Goal: Task Accomplishment & Management: Complete application form

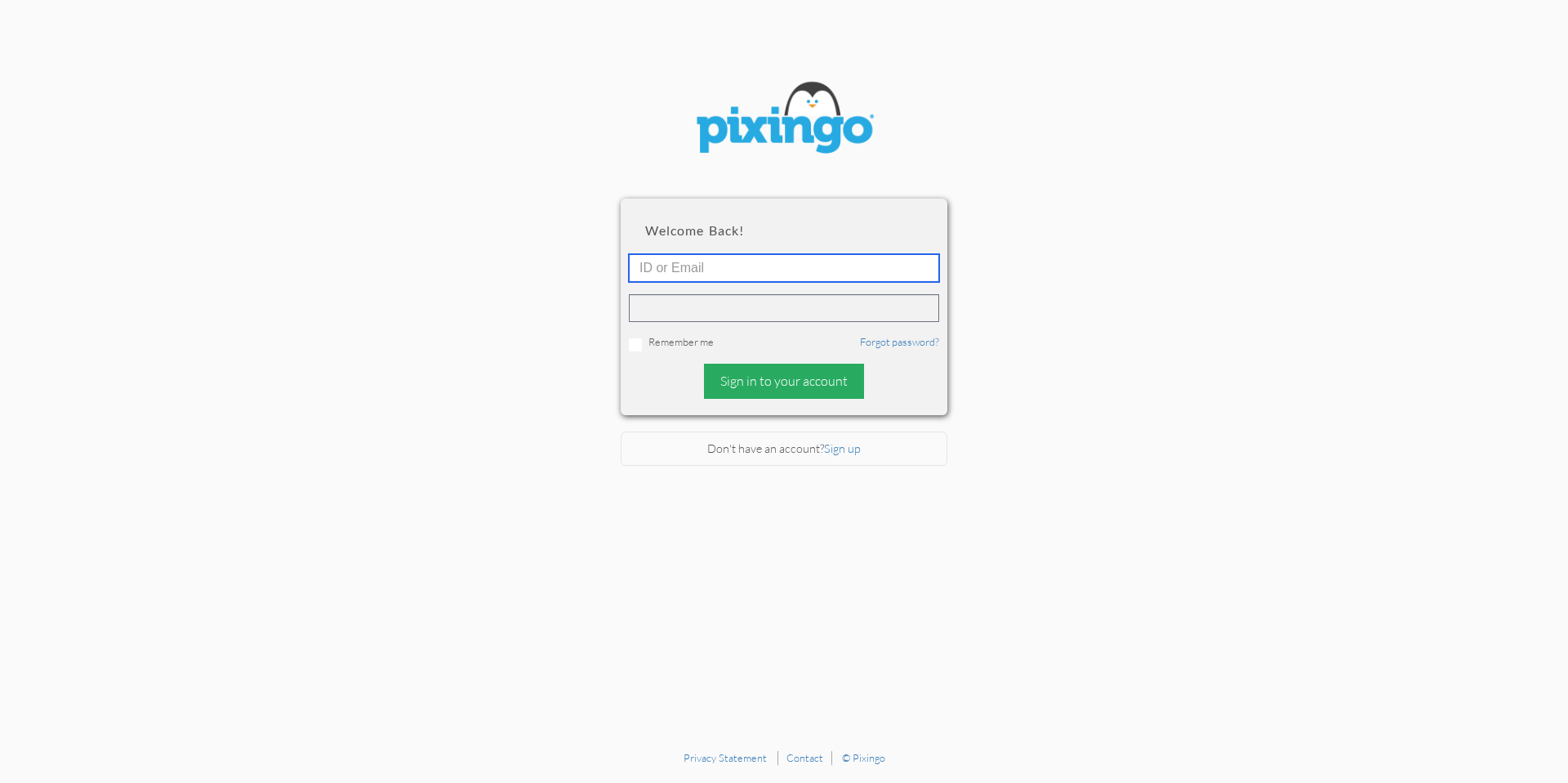
type input "[PERSON_NAME][EMAIL_ADDRESS][DOMAIN_NAME]"
click at [817, 394] on div "Sign in to your account" at bounding box center [784, 382] width 160 height 35
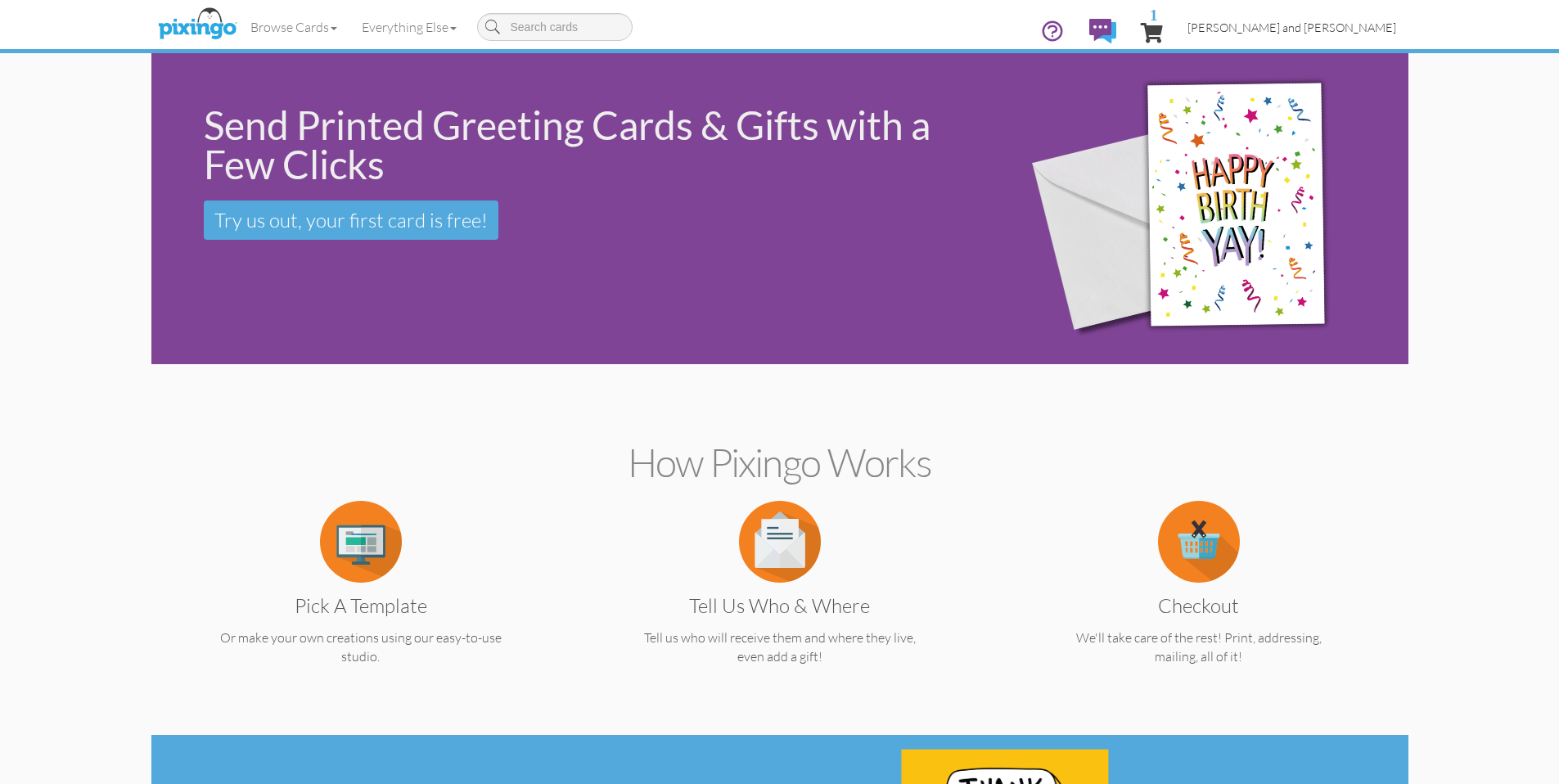
click at [1308, 16] on link "[PERSON_NAME] and [PERSON_NAME]" at bounding box center [1292, 28] width 234 height 42
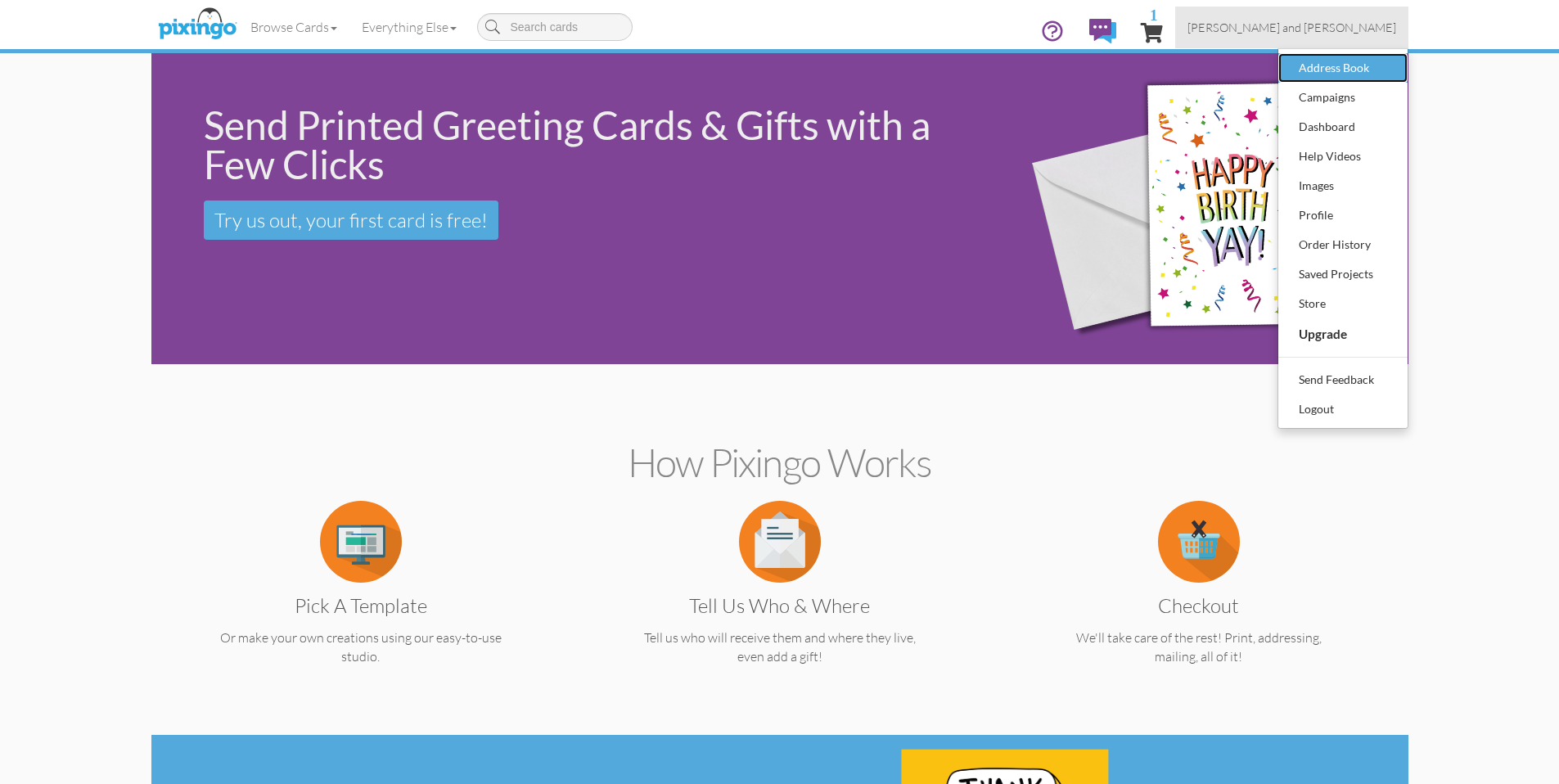
click at [1339, 73] on div "Address Book" at bounding box center [1343, 68] width 97 height 24
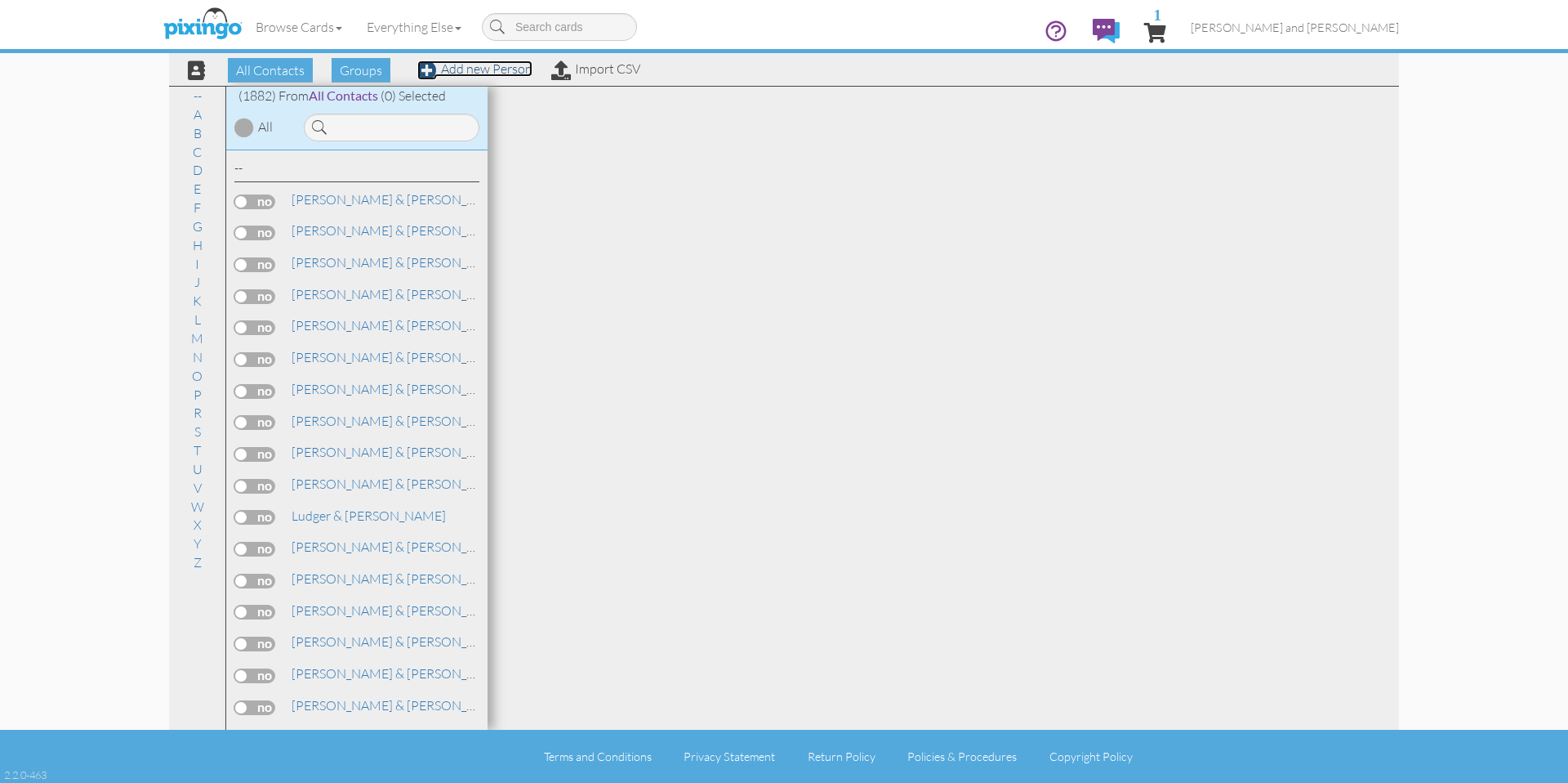
click at [464, 67] on link "Add new Person" at bounding box center [475, 69] width 115 height 17
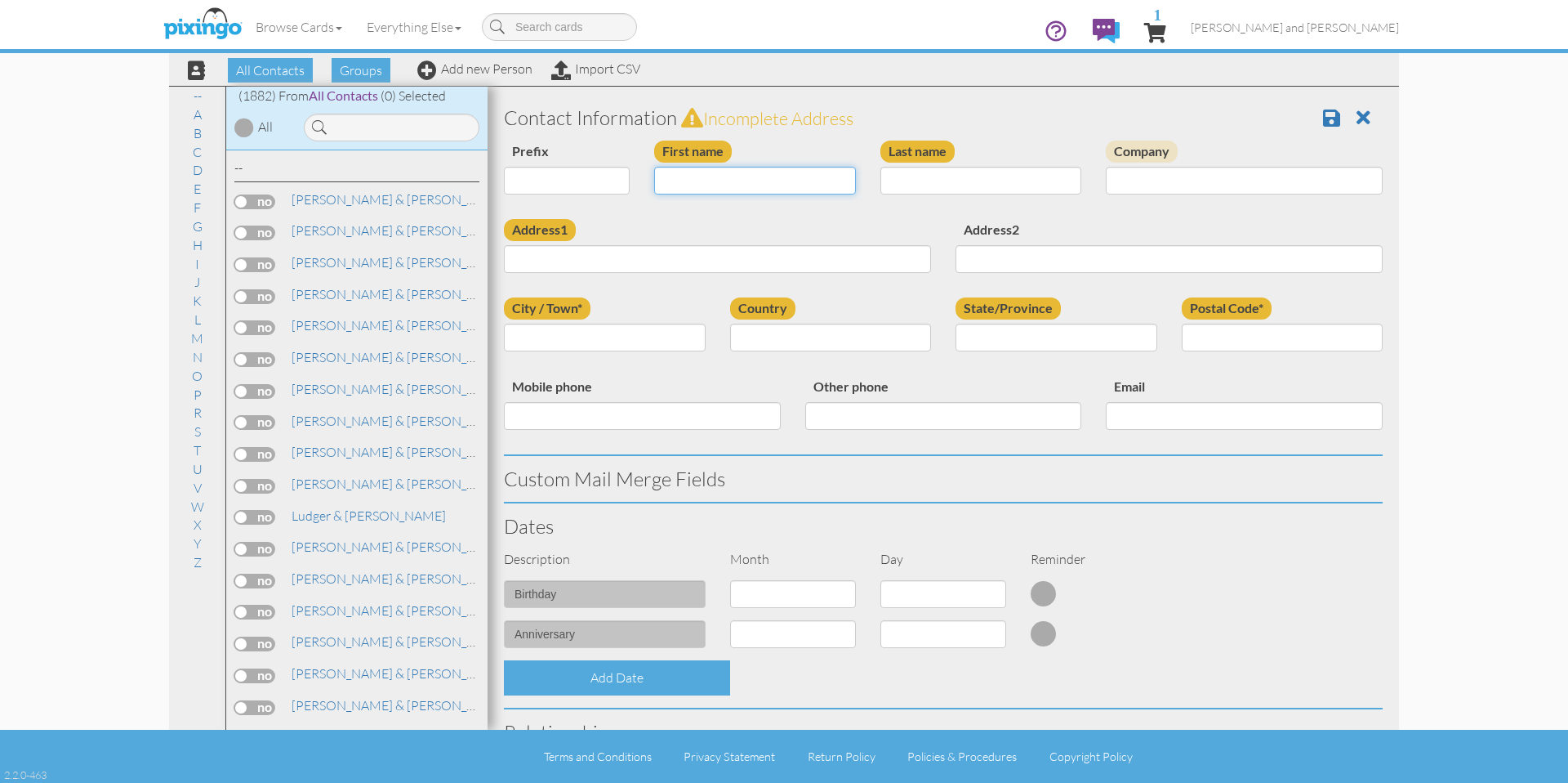
click at [712, 192] on input "First name" at bounding box center [755, 180] width 202 height 27
click at [714, 191] on input "First name" at bounding box center [755, 180] width 202 height 27
type input "[PERSON_NAME]"
type input "Smith"
click at [656, 250] on input "Address1" at bounding box center [717, 258] width 427 height 27
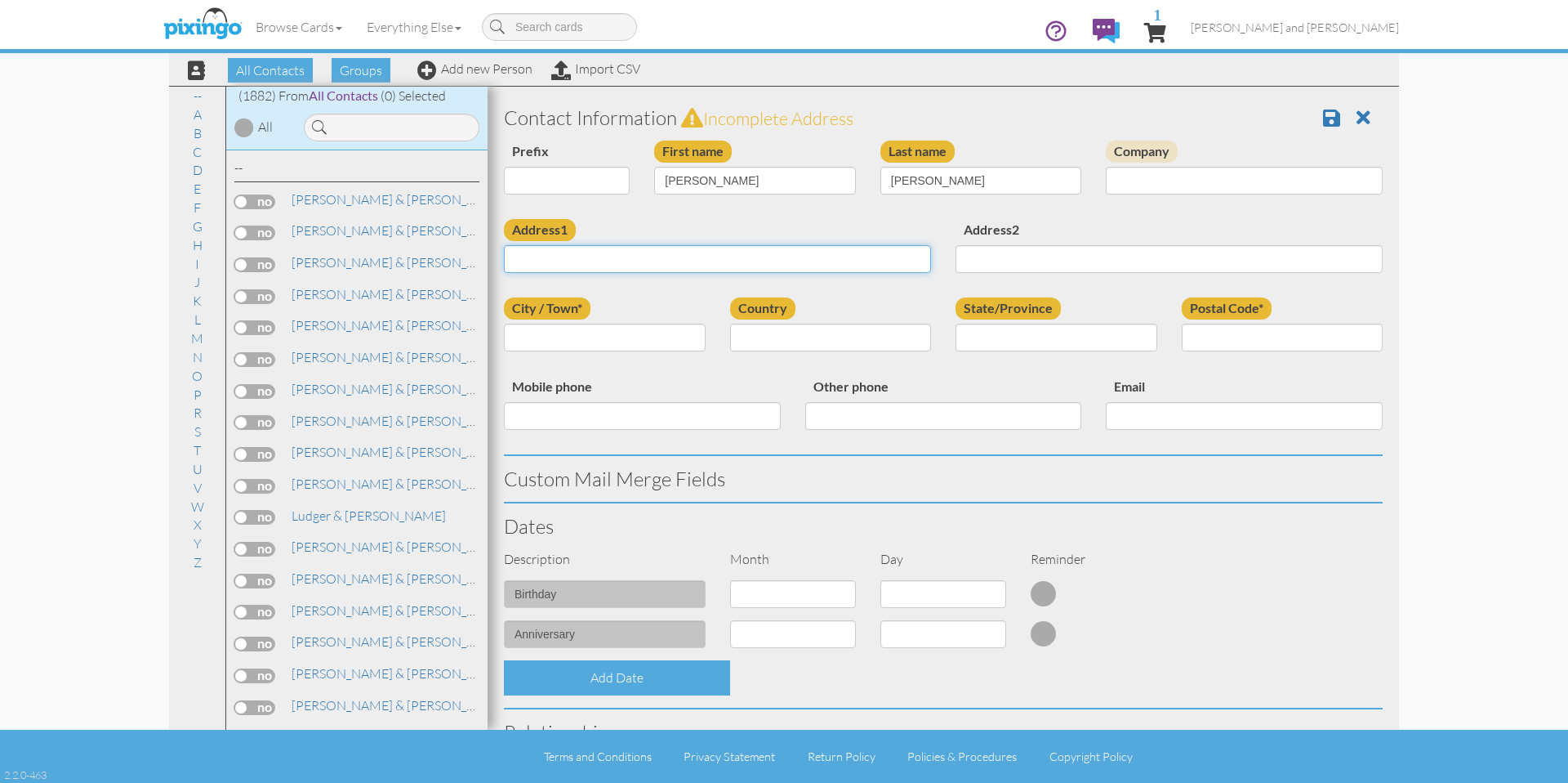
click at [652, 256] on input "Address1" at bounding box center [717, 258] width 427 height 27
paste input "3800 Corkwood drive"
type input "3800 Corkwood drive"
click at [543, 333] on input "City / Town*" at bounding box center [605, 337] width 202 height 27
type input "Dayton"
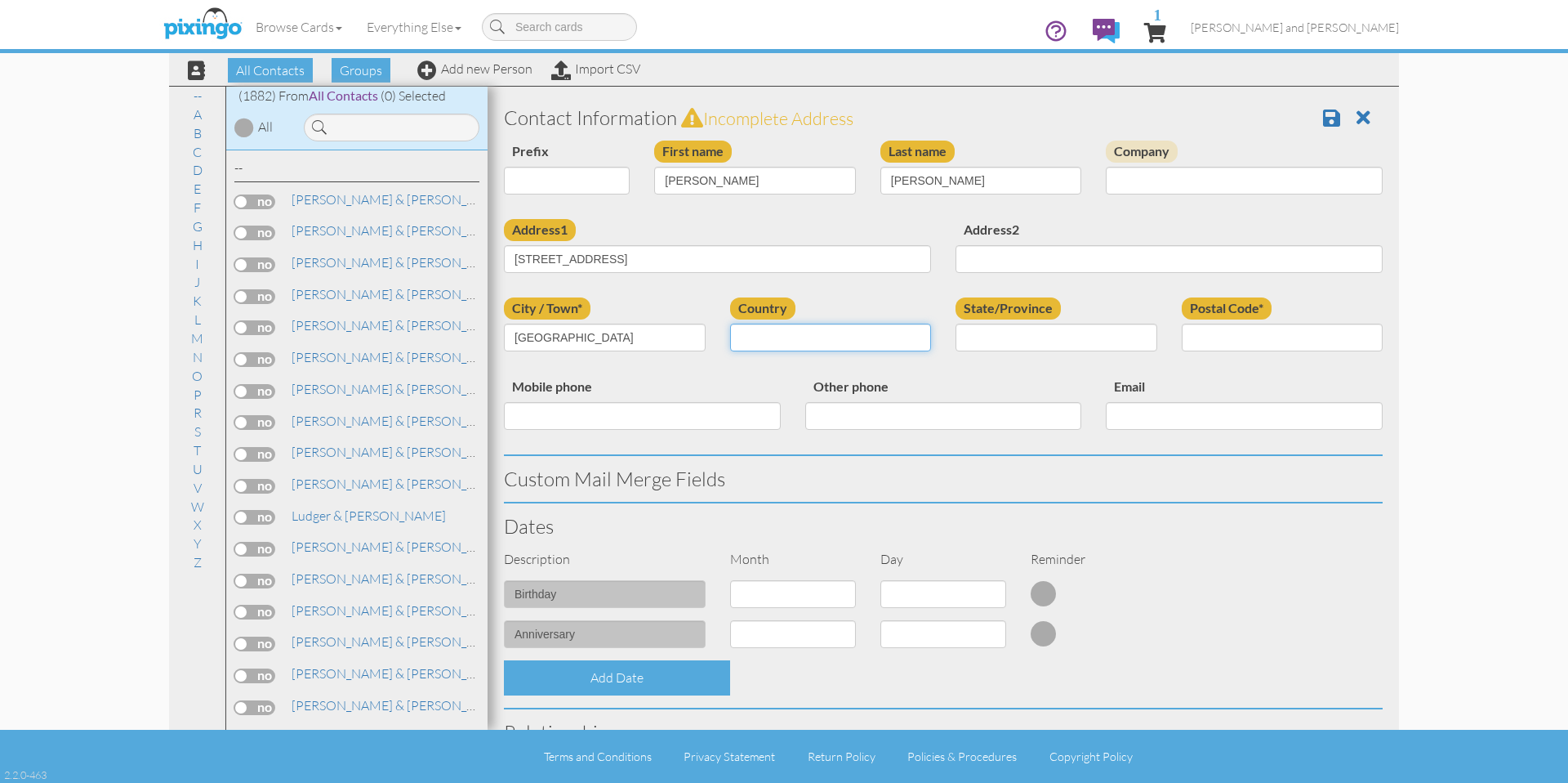
select select "object:6162"
click at [1058, 370] on div "city* Dayton Country United States -------------- Afghanistan Albania Algeria A…" at bounding box center [943, 337] width 903 height 78
click at [1059, 340] on select "AA (Military) AE (Military) Alabama Alaska American Samoa AP (Military) Arizona…" at bounding box center [1057, 337] width 202 height 27
select select "object:6450"
click at [956, 323] on select "AA (Military) AE (Military) Alabama Alaska American Samoa AP (Military) Arizona…" at bounding box center [1057, 337] width 202 height 27
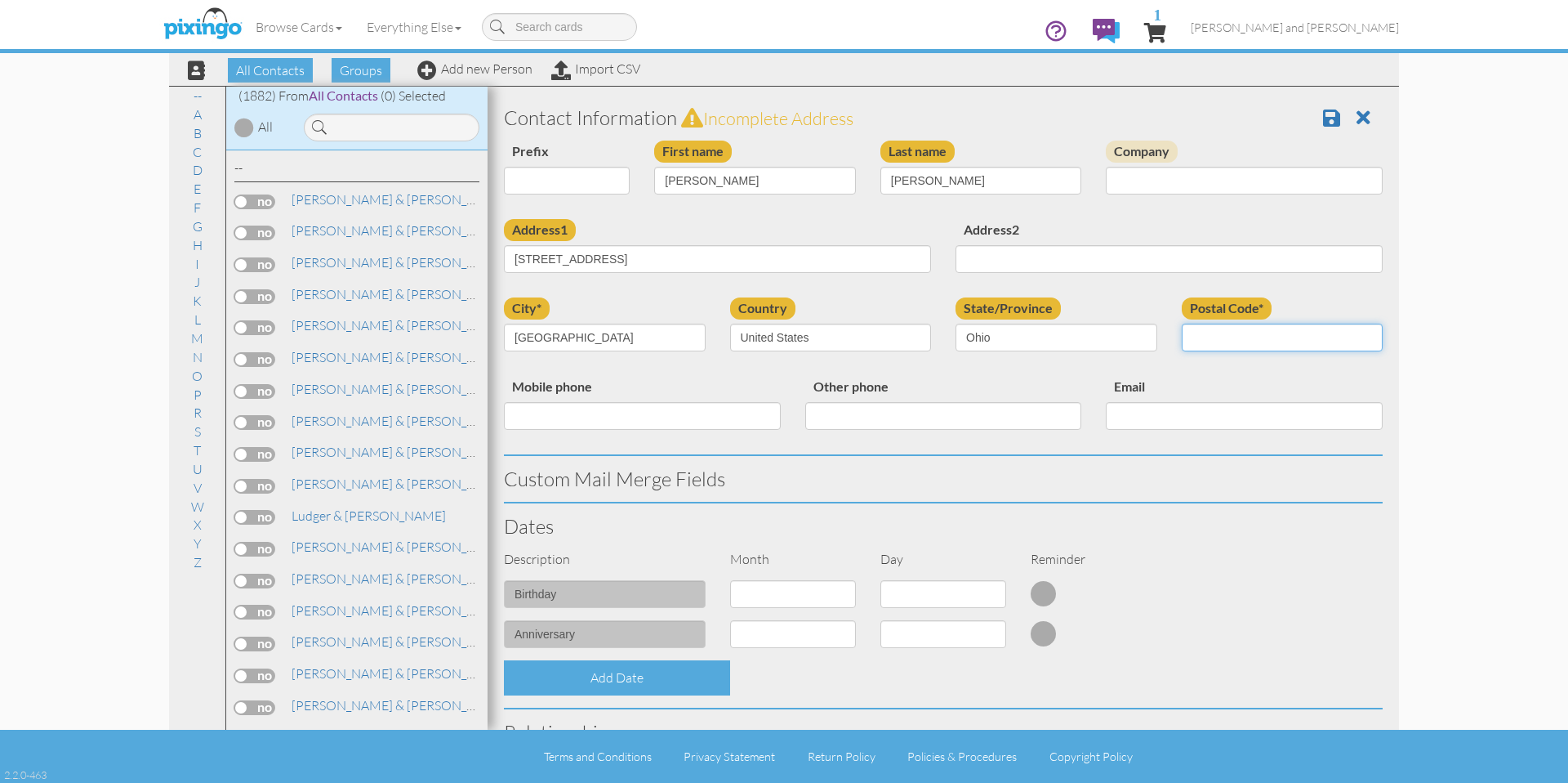
click at [1242, 339] on input "Postal Code*" at bounding box center [1282, 337] width 202 height 27
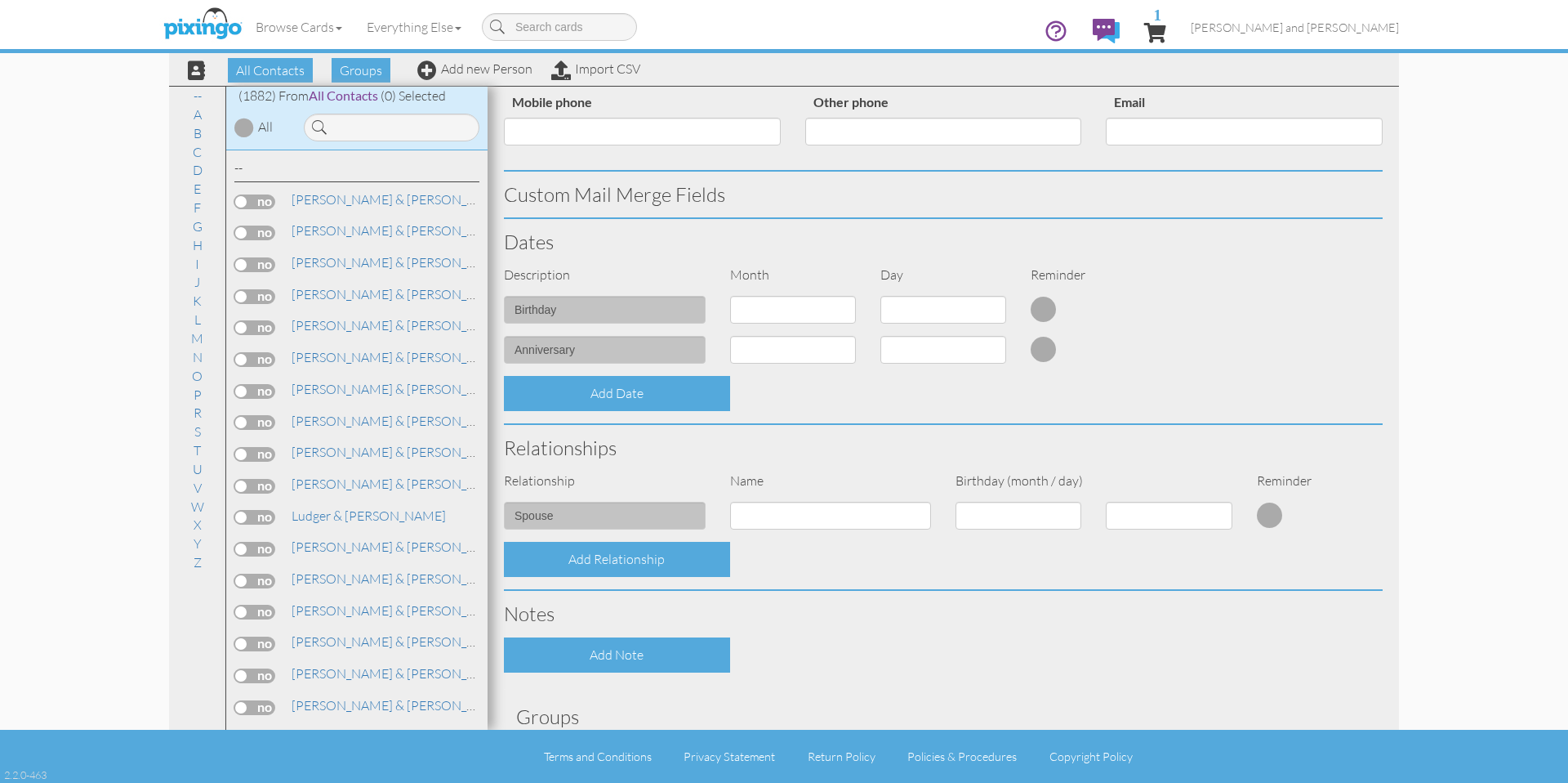
scroll to position [412, 0]
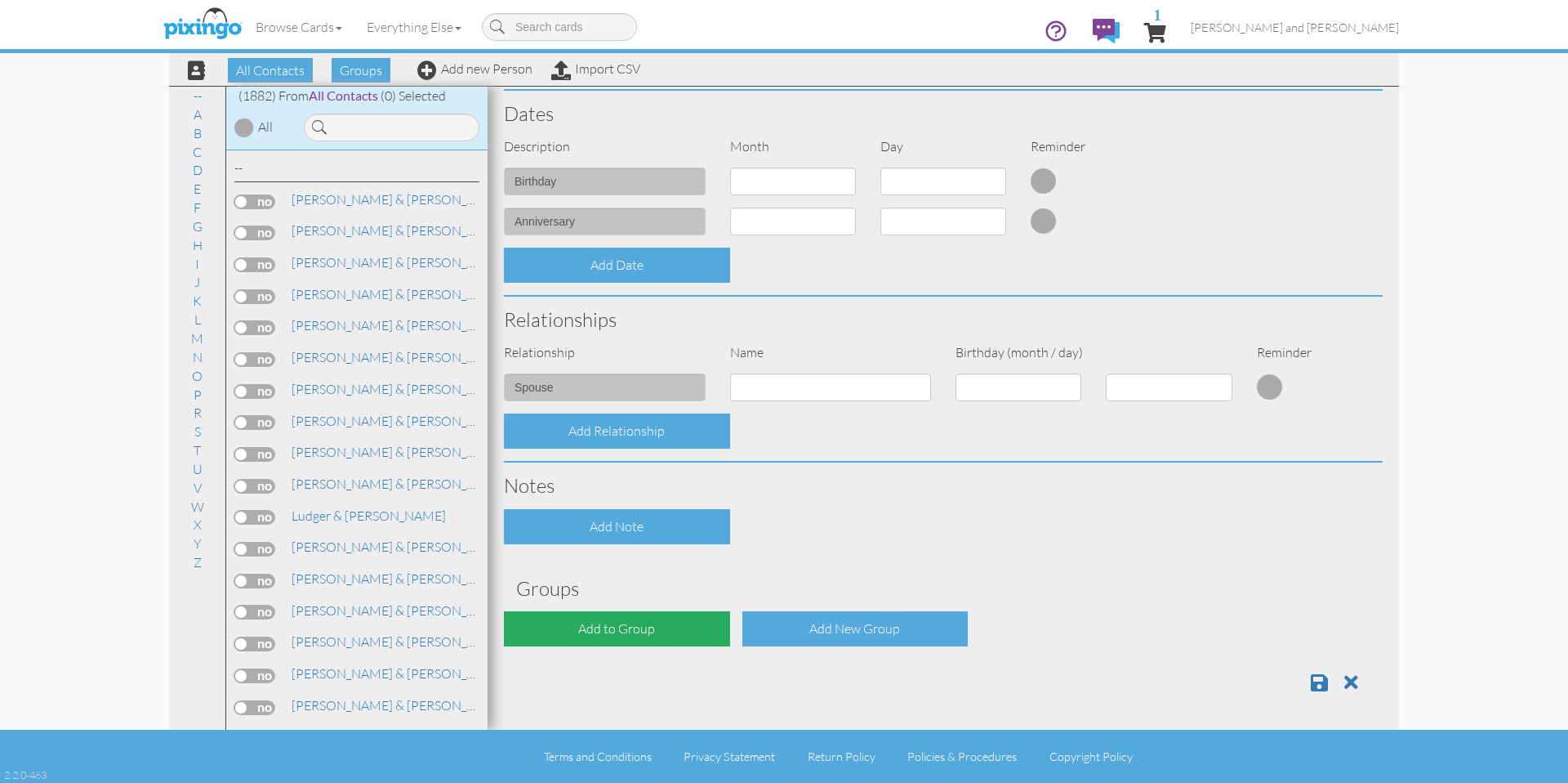
type input "45244"
click at [650, 630] on div "Add to Group" at bounding box center [617, 629] width 226 height 35
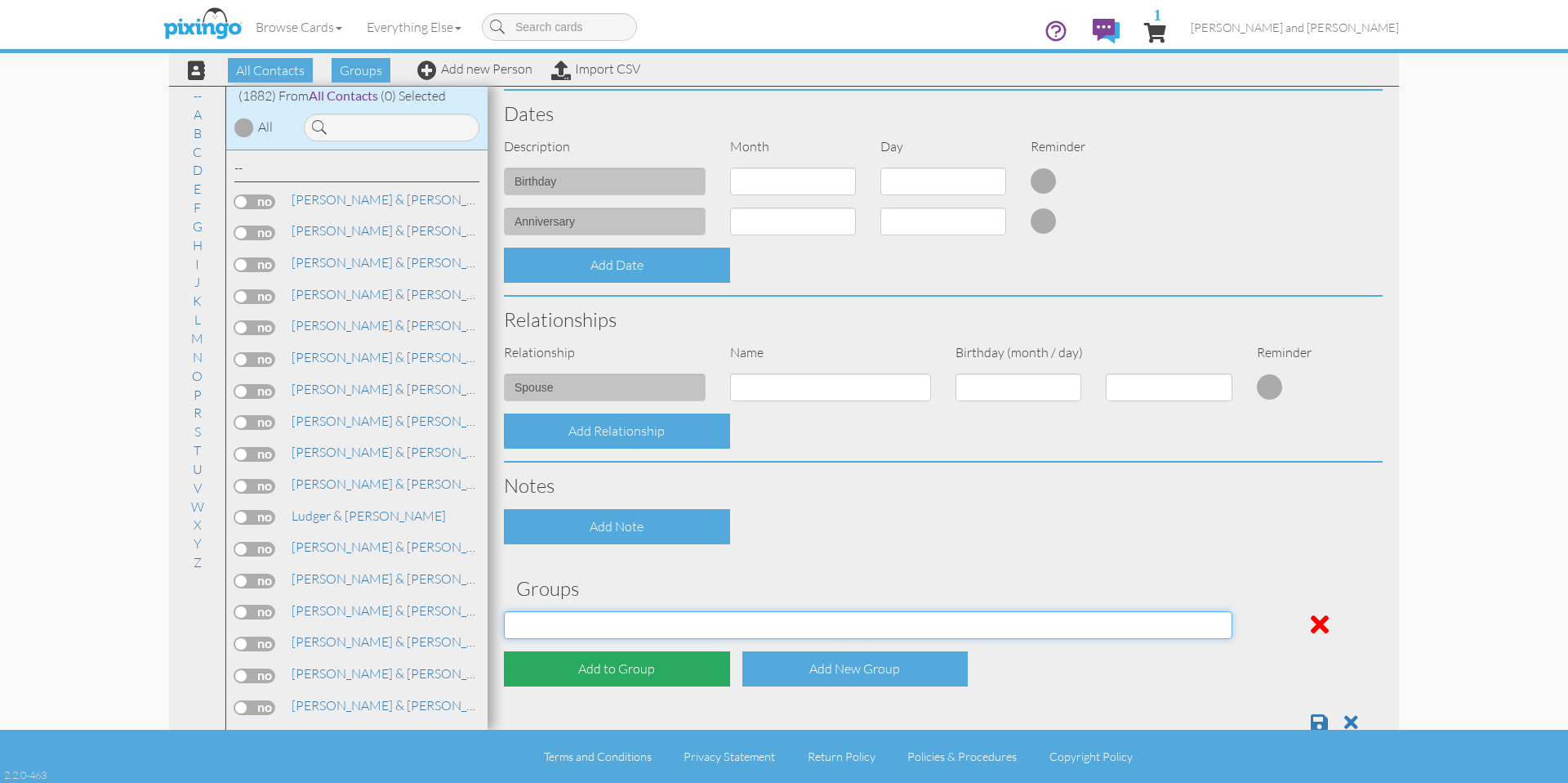
click at [665, 621] on select "All Contacts Clients Do Not Send duplicate spouse (for b-day only) Holiday Only…" at bounding box center [868, 625] width 729 height 27
select select "object:6470"
click at [504, 611] on select "All Contacts Clients Do Not Send duplicate spouse (for b-day only) Holiday Only…" at bounding box center [868, 625] width 729 height 27
click at [602, 684] on div "Add to Group" at bounding box center [617, 669] width 226 height 35
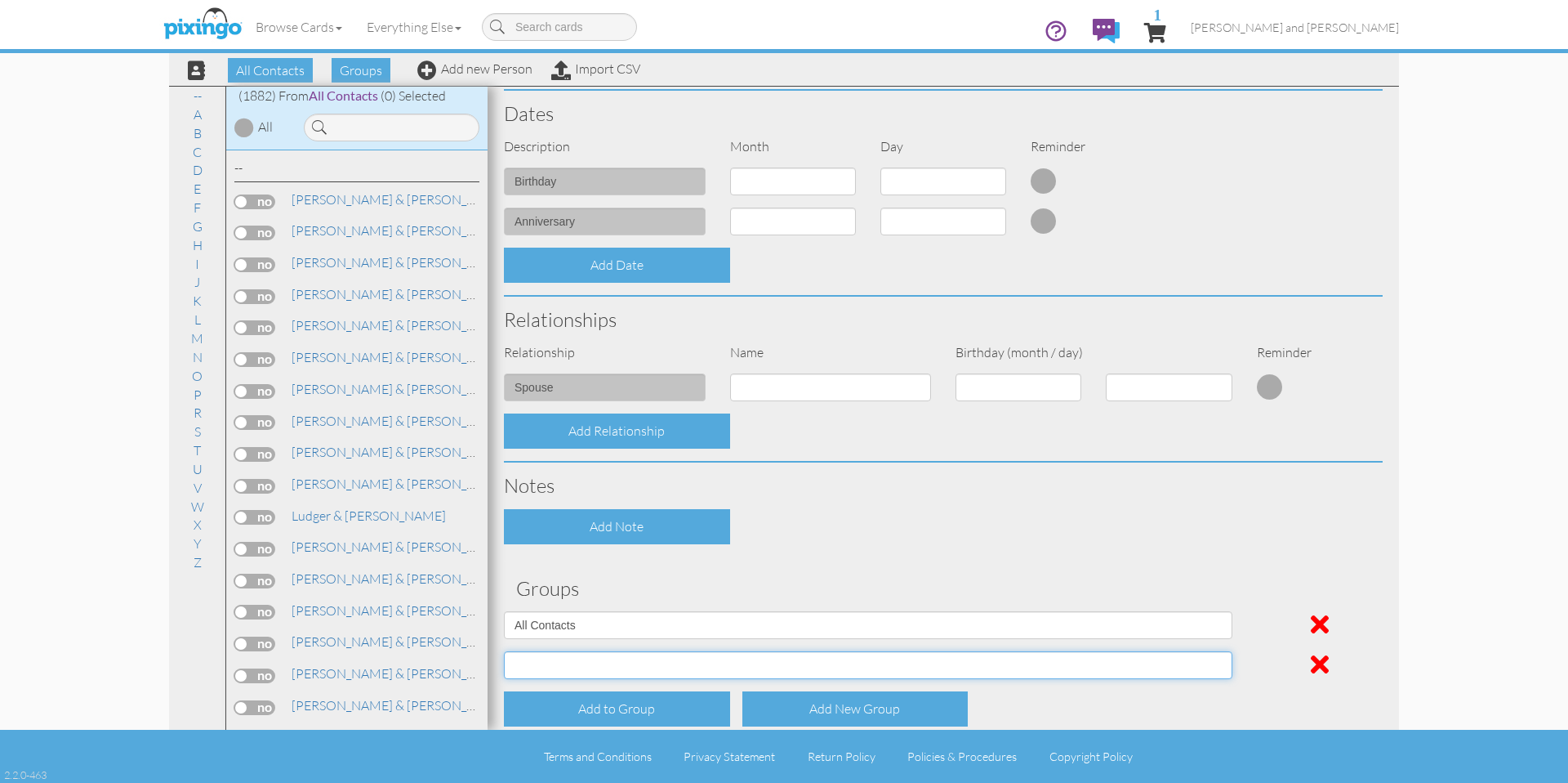
click at [616, 655] on select "All Contacts Clients Do Not Send duplicate spouse (for b-day only) Holiday Only…" at bounding box center [868, 665] width 729 height 27
select select "object:6475"
click at [504, 651] on select "All Contacts Clients Do Not Send duplicate spouse (for b-day only) Holiday Only…" at bounding box center [868, 665] width 729 height 27
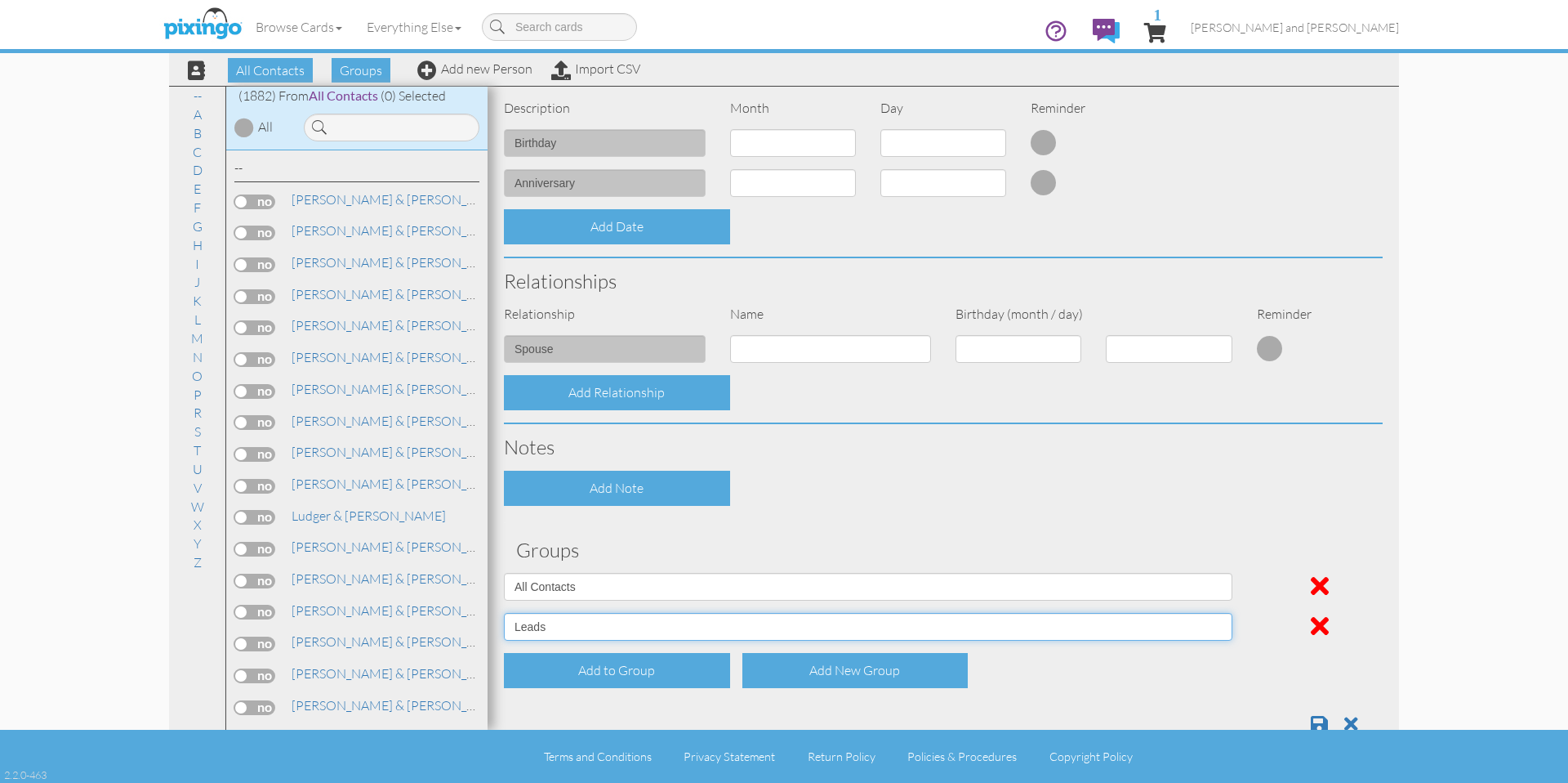
scroll to position [492, 0]
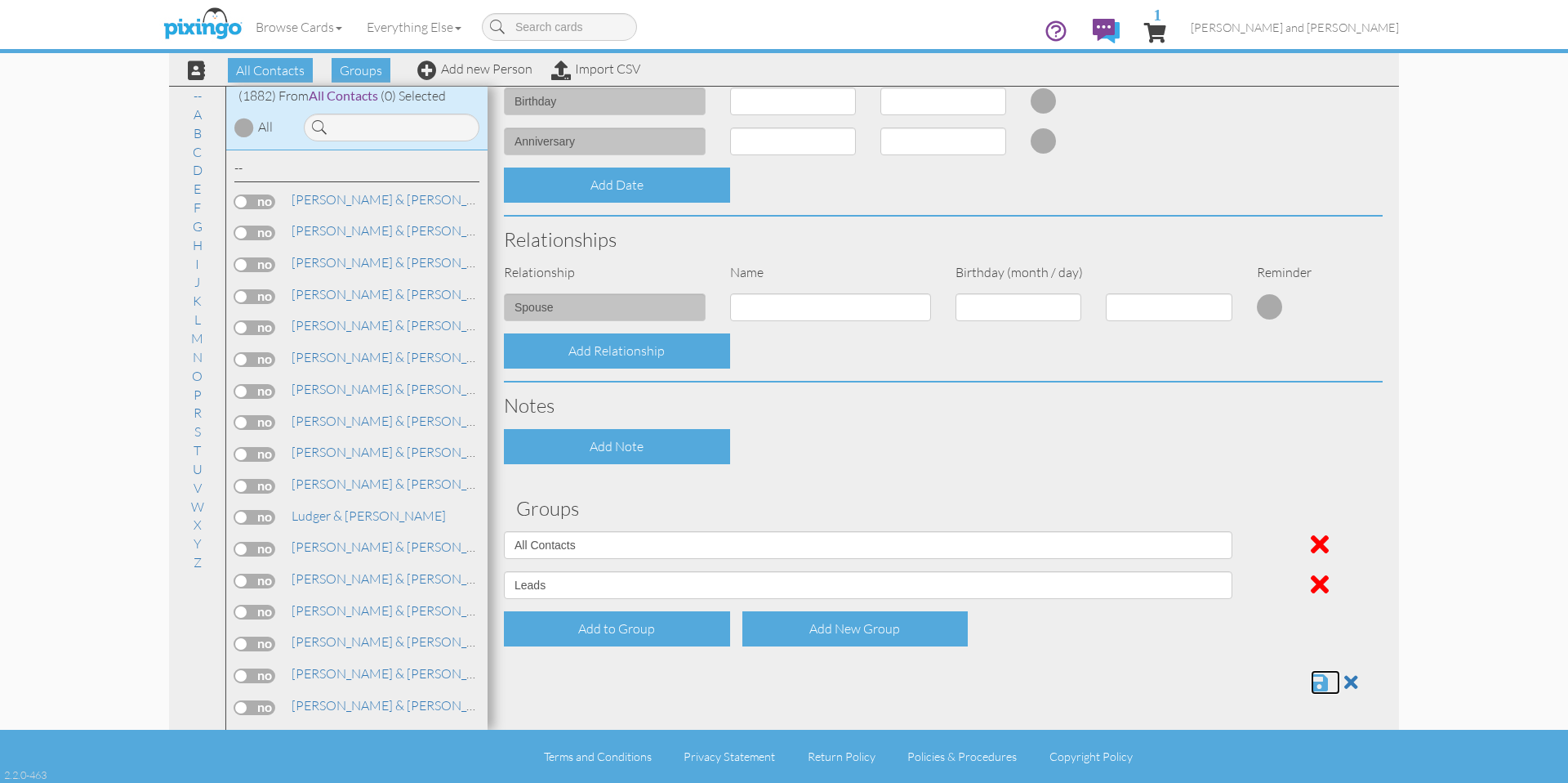
click at [1312, 681] on span at bounding box center [1319, 682] width 17 height 20
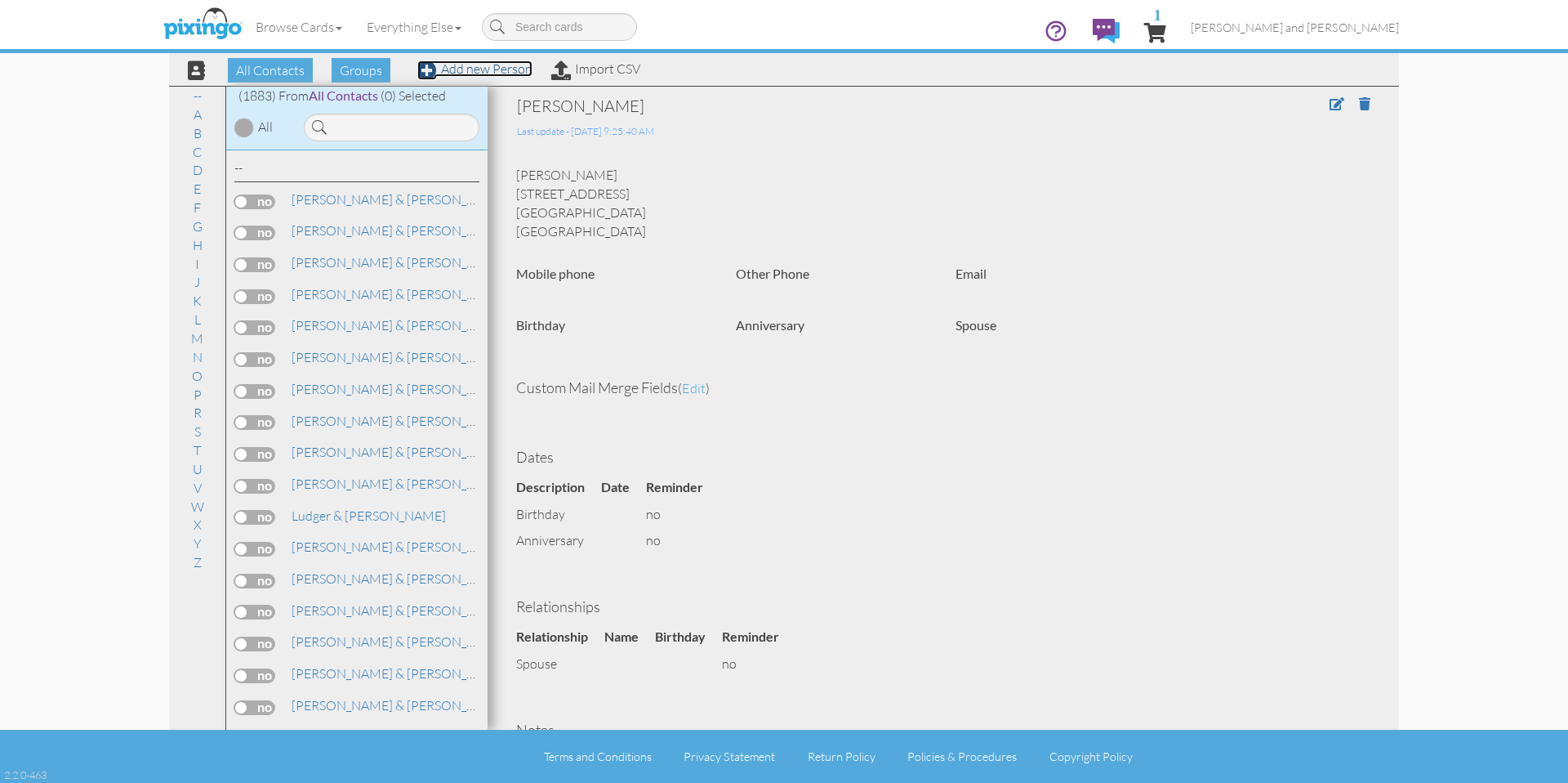
click at [475, 70] on link "Add new Person" at bounding box center [475, 69] width 115 height 17
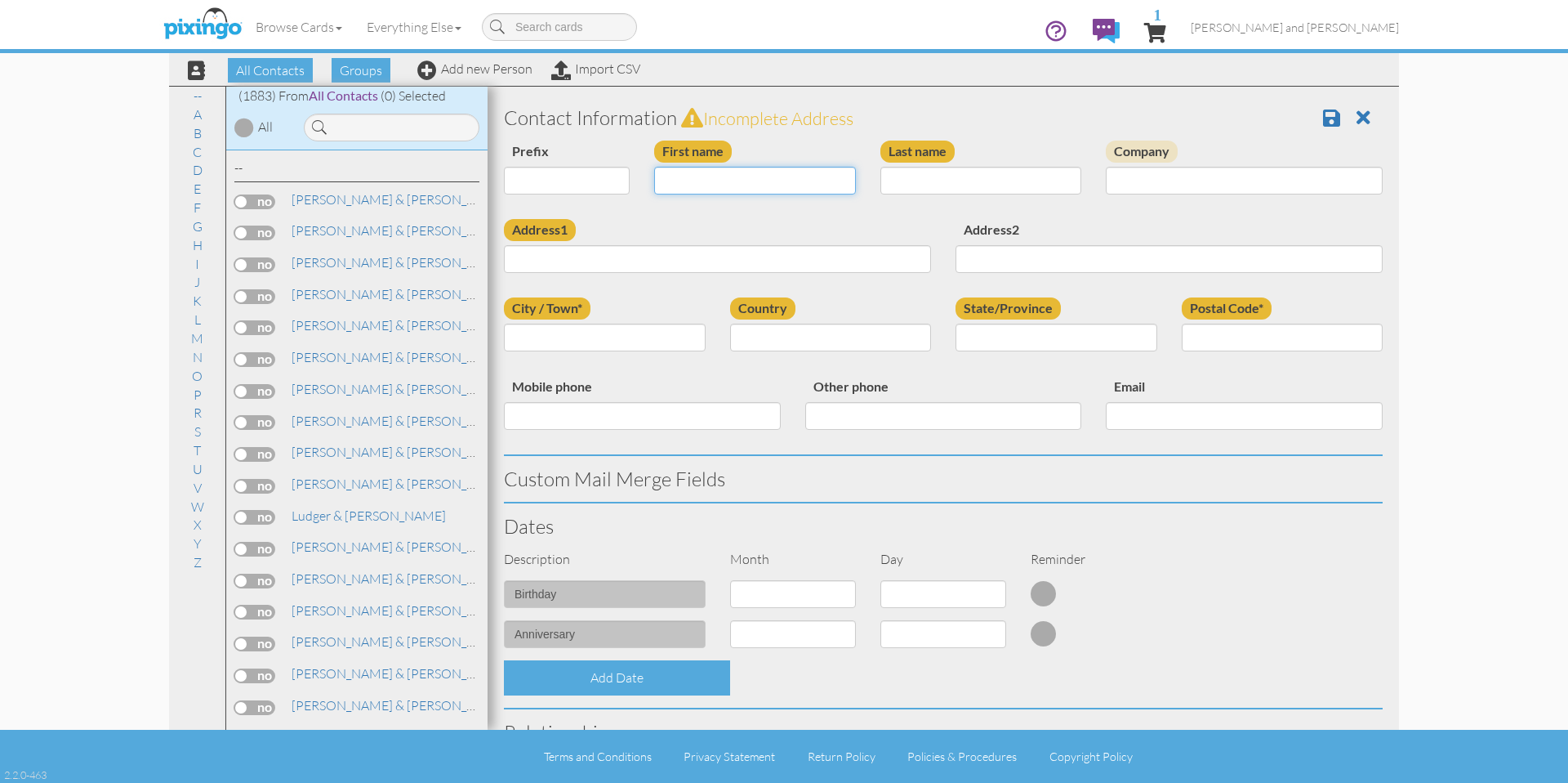
click at [776, 171] on input "First name" at bounding box center [755, 180] width 202 height 27
click at [791, 187] on input "First name" at bounding box center [755, 180] width 202 height 27
paste input "Nikhil Jagga"
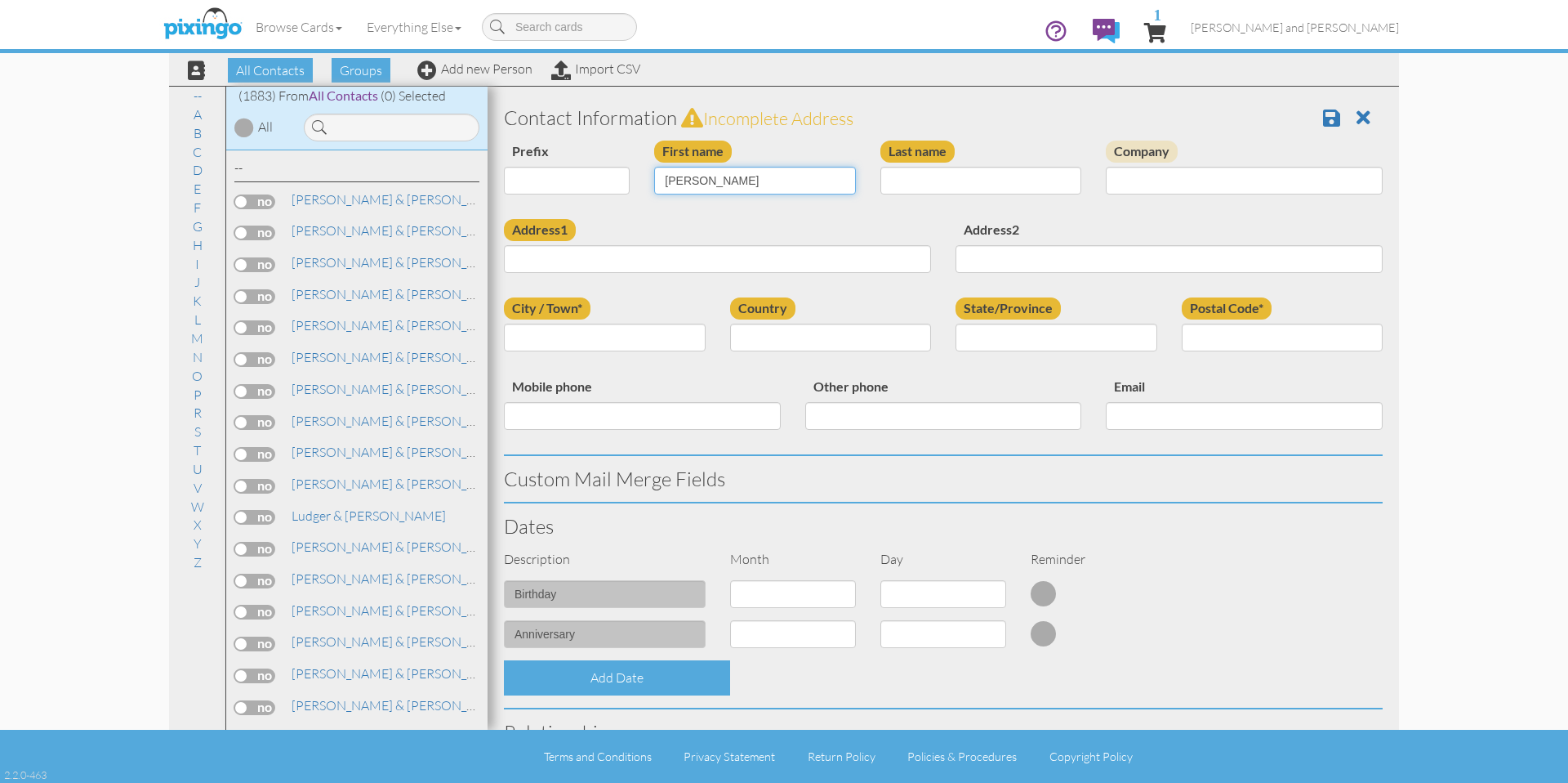
click at [709, 181] on input "Nikhil Jagga" at bounding box center [755, 180] width 202 height 27
type input "Nikhil"
click at [953, 183] on input "Last name" at bounding box center [981, 180] width 202 height 27
paste input "Jagga"
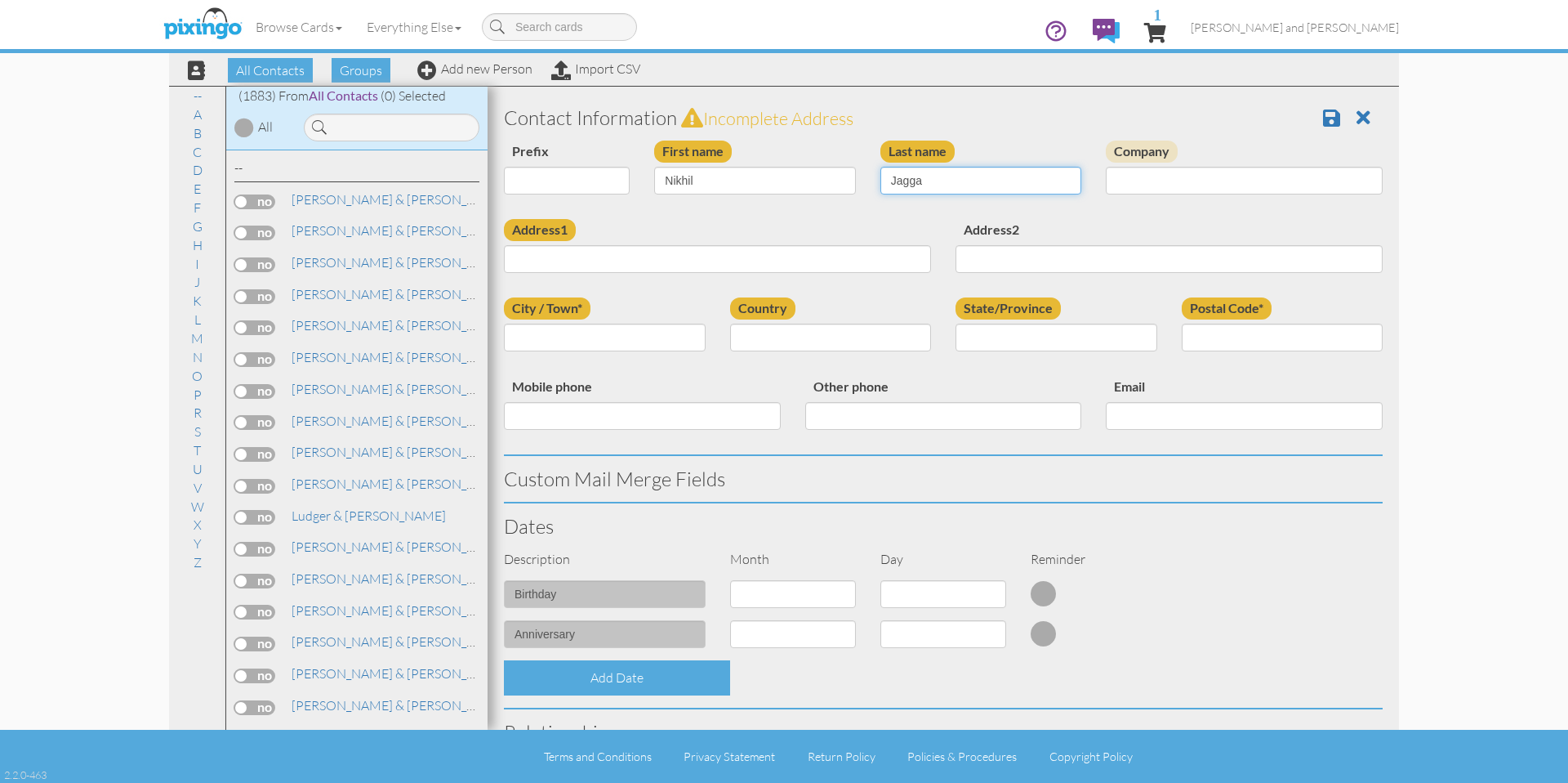
type input "Jagga"
click at [1041, 117] on h3 "Contact Information Incomplete address" at bounding box center [943, 118] width 879 height 22
click at [641, 257] on input "Address1" at bounding box center [717, 258] width 427 height 27
click at [583, 256] on input "Address1" at bounding box center [717, 258] width 427 height 27
paste input "[STREET_ADDRESS]"
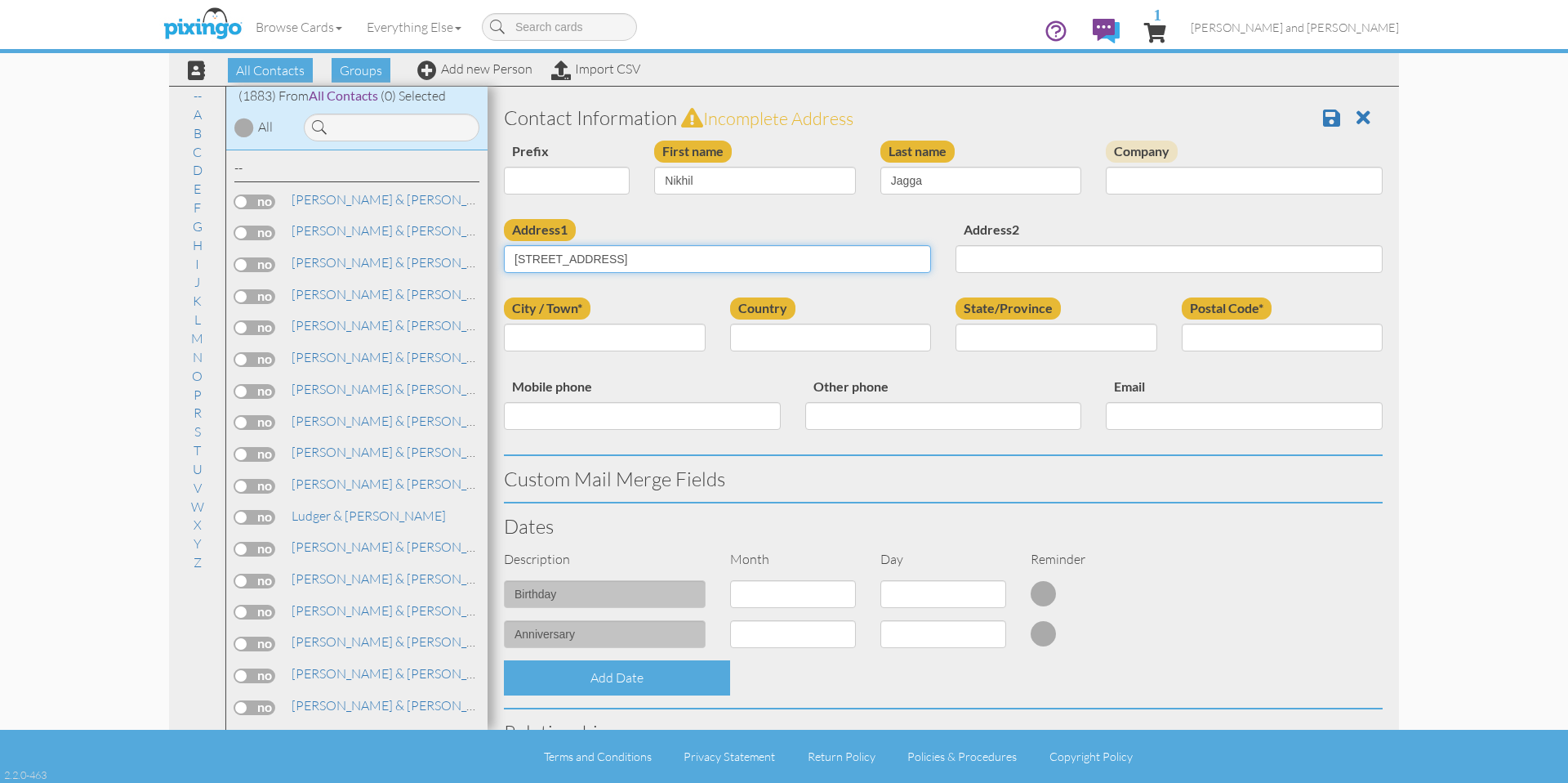
type input "[STREET_ADDRESS]"
click at [688, 215] on div "Prefix Dr. Mr. Mrs. First name Nikhil Last name Jagga Company" at bounding box center [943, 180] width 903 height 78
click at [655, 336] on input "City / Town*" at bounding box center [605, 337] width 202 height 27
paste input "Hopewell Junction"
type input "Hopewell Junction"
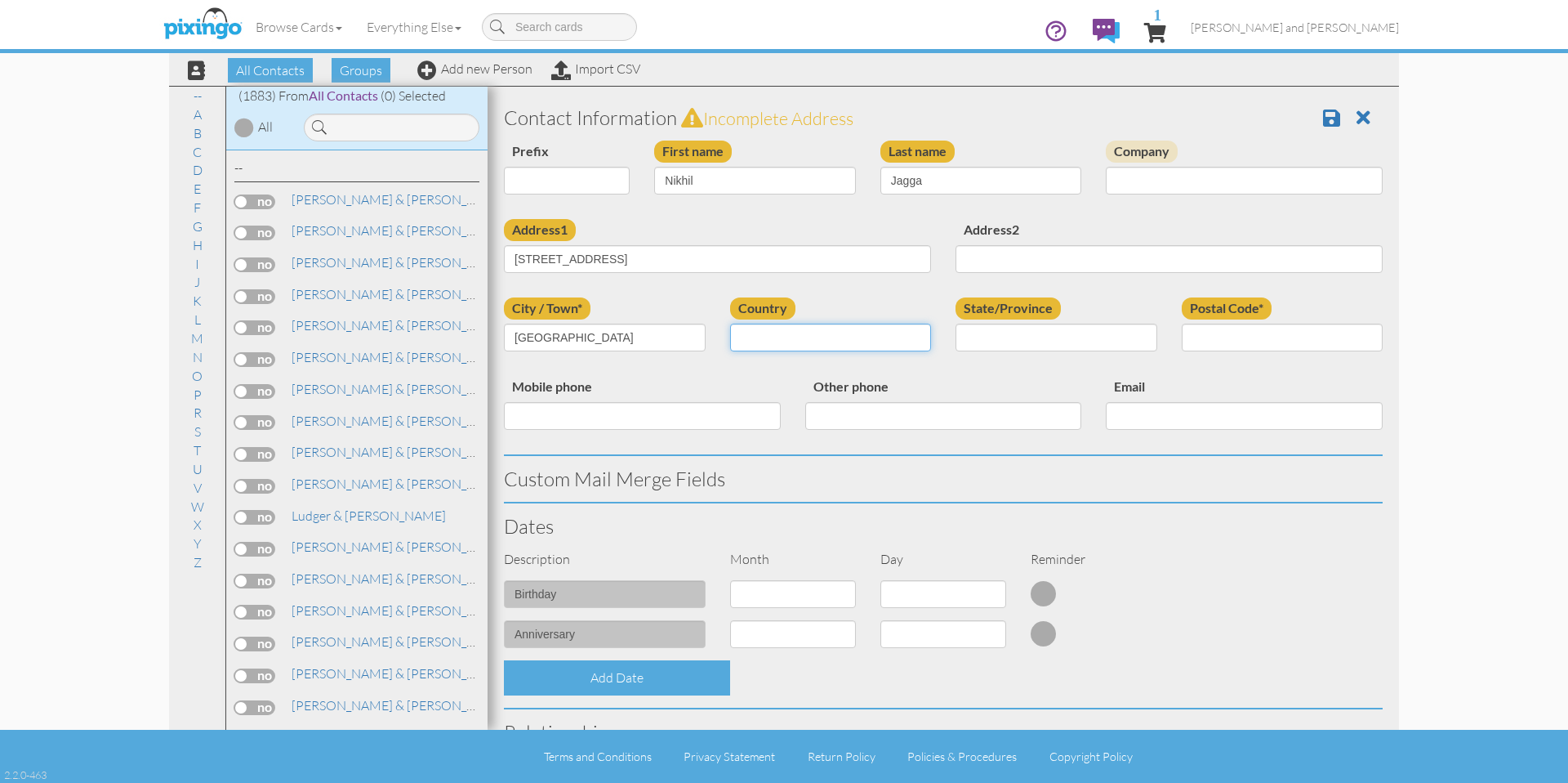
click at [837, 337] on select "United States -------------- Afghanistan Albania Algeria American Samoa Andorra…" at bounding box center [831, 337] width 202 height 27
click at [1076, 347] on input "State/Province" at bounding box center [1057, 337] width 202 height 27
click at [1081, 344] on input "State/Province" at bounding box center [1057, 337] width 202 height 27
type input "NY"
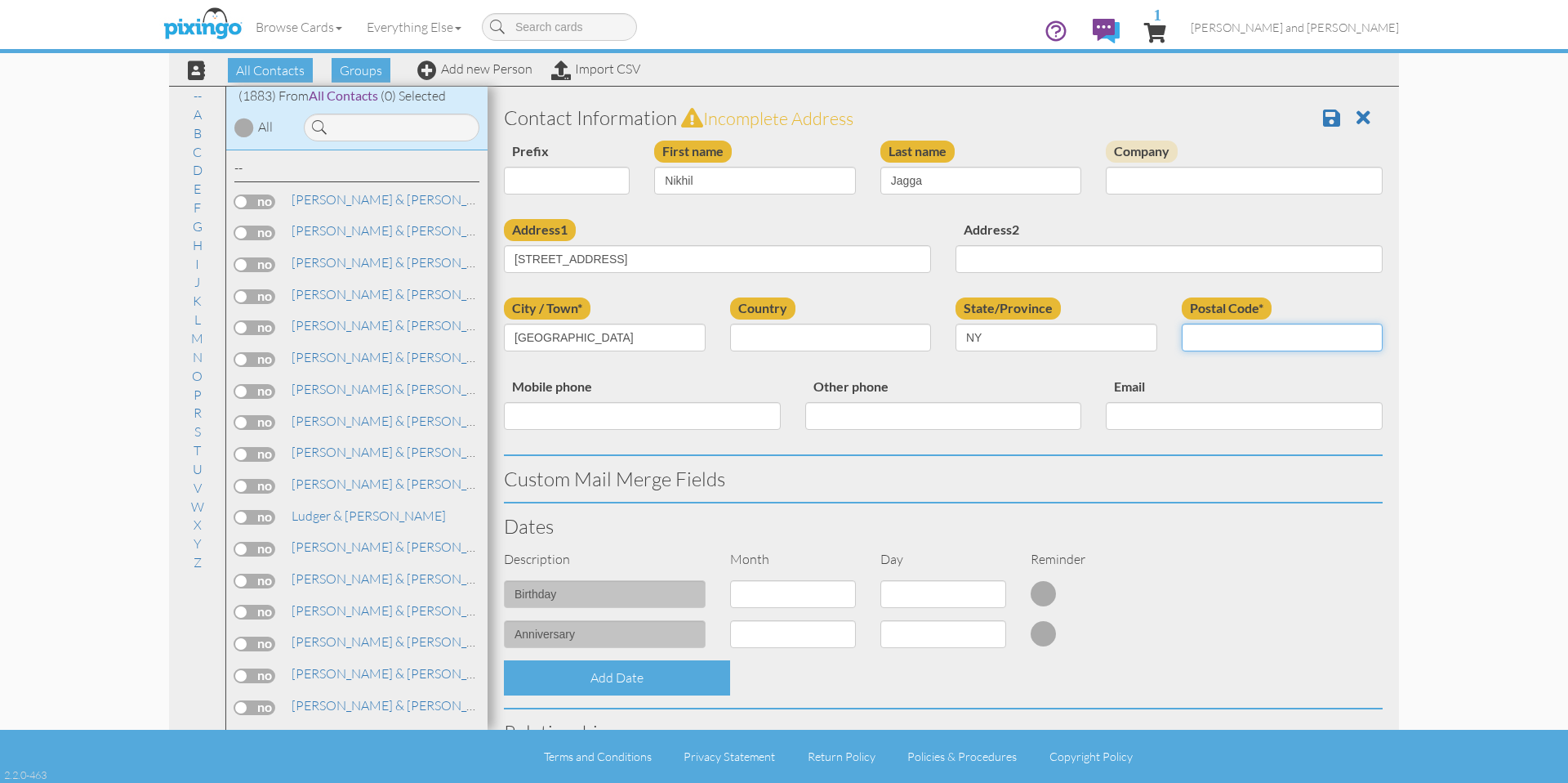
click at [1326, 340] on input "Postal Code*" at bounding box center [1282, 337] width 202 height 27
click at [806, 332] on select "United States -------------- Afghanistan Albania Algeria American Samoa Andorra…" at bounding box center [831, 337] width 202 height 27
select select "object:5896"
click at [730, 323] on select "United States -------------- Afghanistan Albania Algeria American Samoa Andorra…" at bounding box center [831, 337] width 202 height 27
click at [1051, 341] on select "AA (Military) AE (Military) Alabama Alaska American Samoa AP (Military) Arizona…" at bounding box center [1057, 337] width 202 height 27
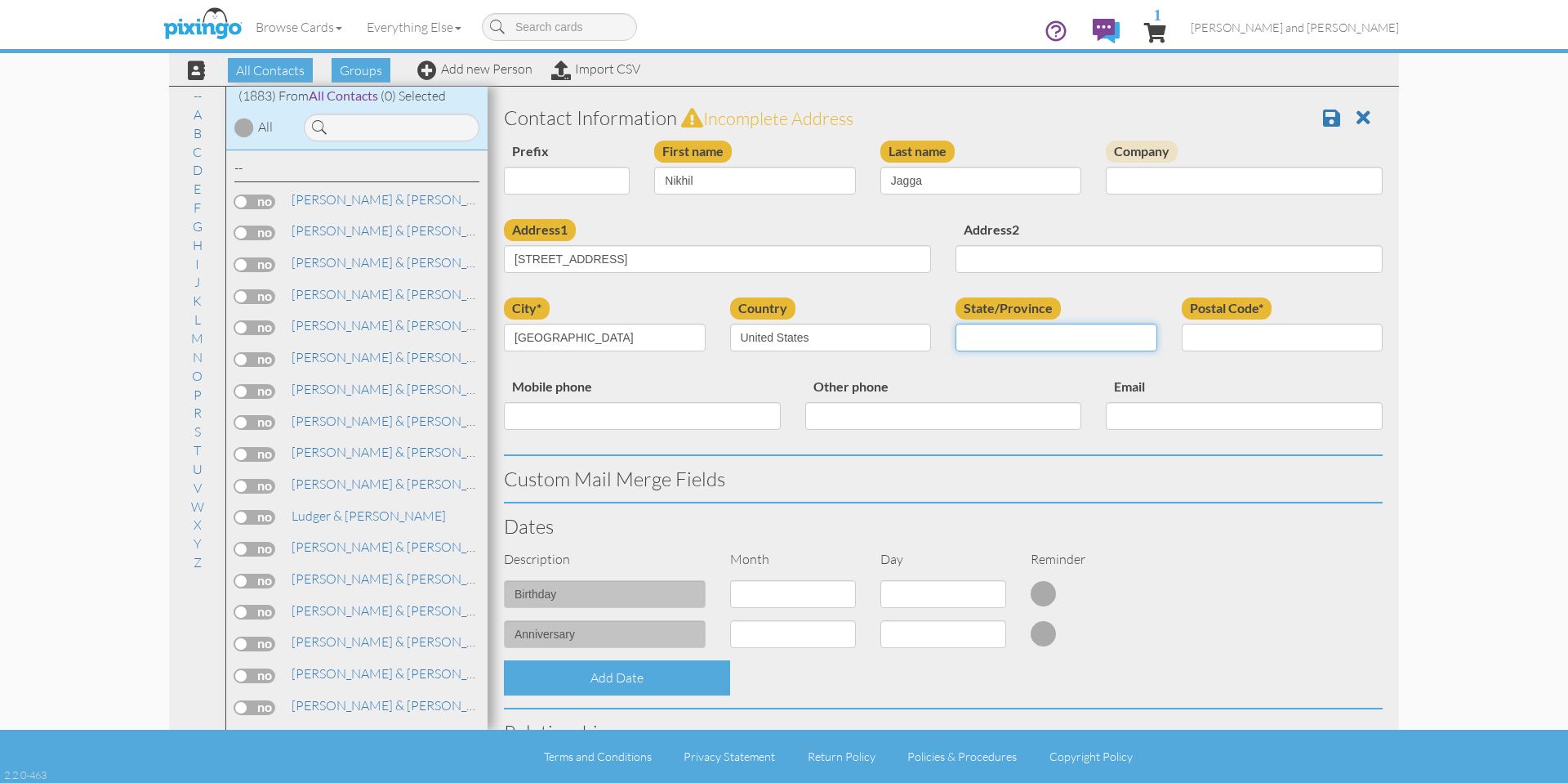
select select "object:6180"
click at [956, 323] on select "AA (Military) AE (Military) Alabama Alaska American Samoa AP (Military) Arizona…" at bounding box center [1057, 337] width 202 height 27
click at [1312, 344] on input "Postal Code*" at bounding box center [1282, 337] width 202 height 27
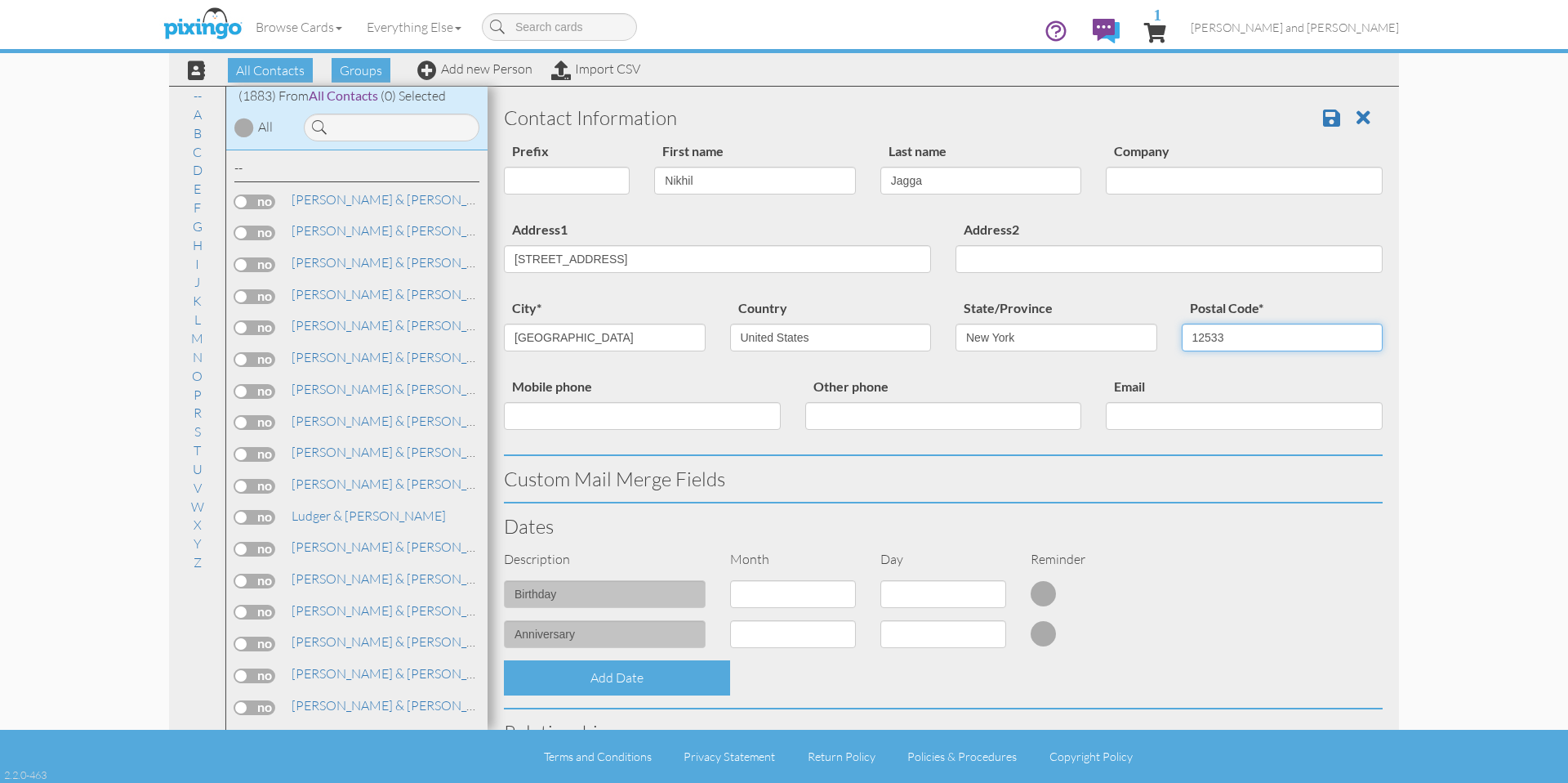
type input "12533"
click at [1190, 378] on div "Email" at bounding box center [1244, 408] width 301 height 66
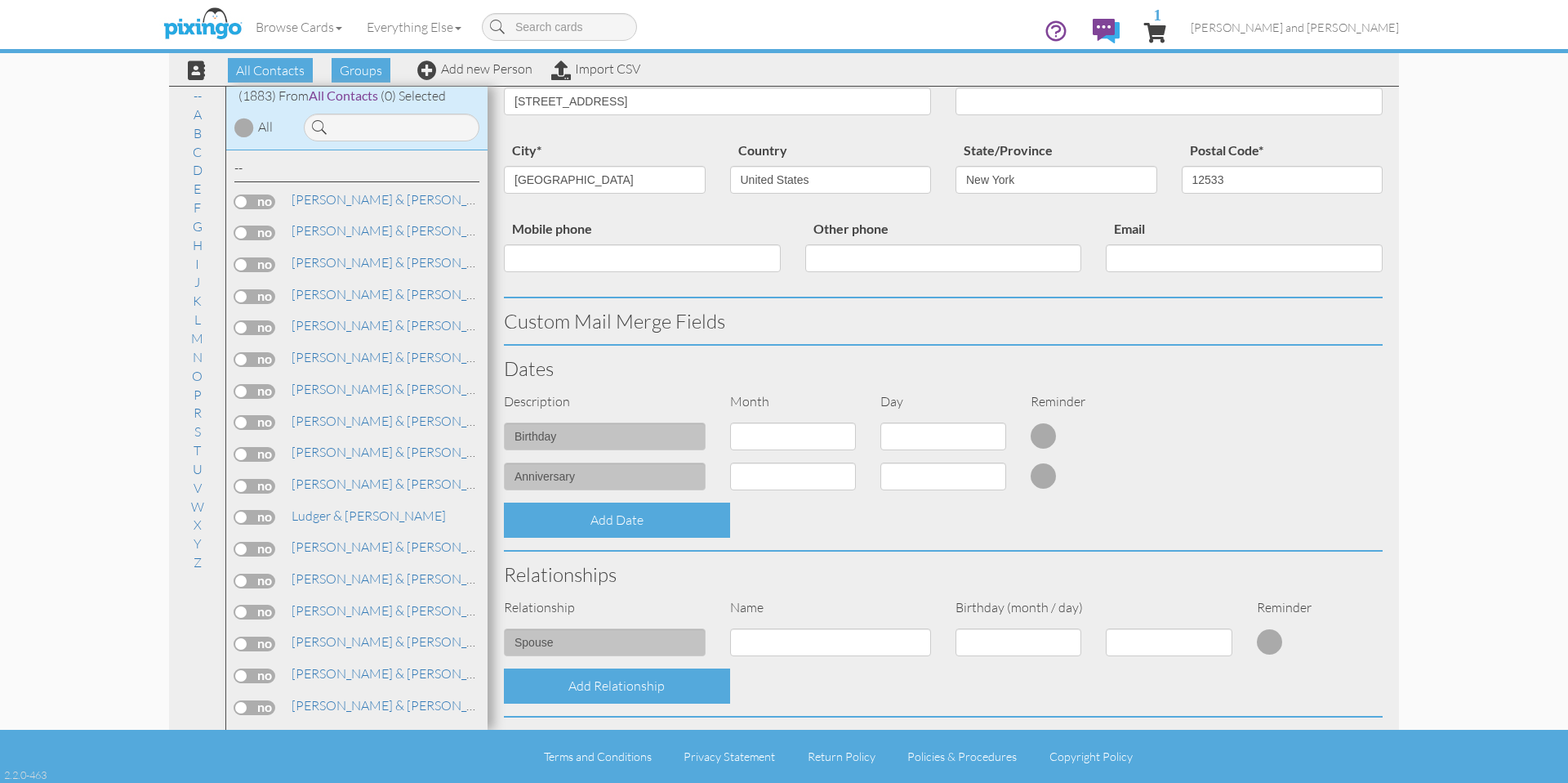
scroll to position [412, 0]
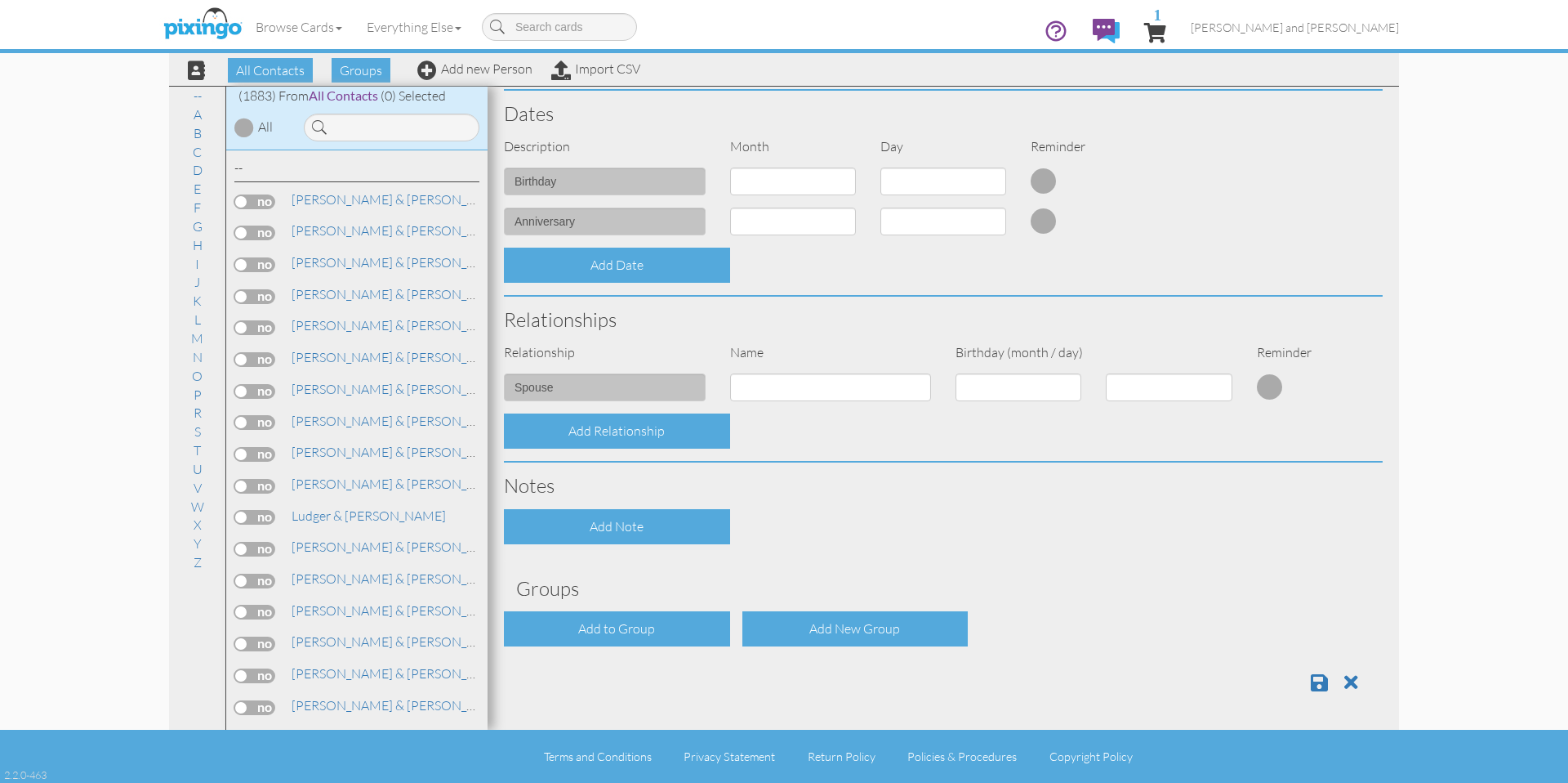
click at [602, 606] on div "Contact Information Prefix Dr. Mr. Mrs. First name Nikhil Last name Jagga Compa…" at bounding box center [943, 193] width 879 height 1023
click at [597, 629] on div "Add to Group" at bounding box center [617, 629] width 226 height 35
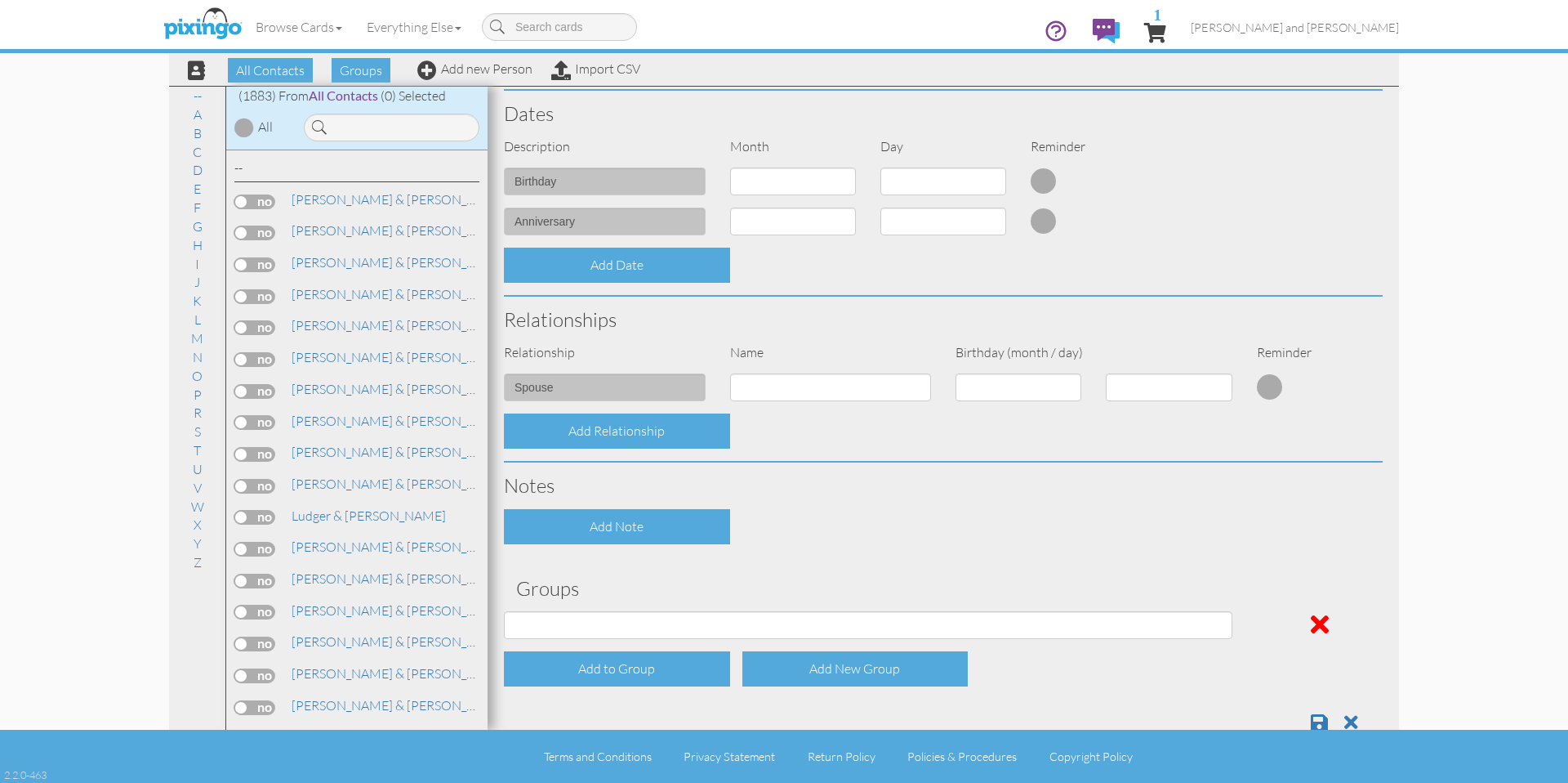
click at [620, 606] on div "Contact Information Prefix Dr. Mr. Mrs. First name Nikhil Last name Jagga Compa…" at bounding box center [943, 213] width 879 height 1063
click at [612, 616] on select "All Contacts Clients Do Not Send duplicate spouse (for b-day only) Holiday Only…" at bounding box center [868, 625] width 729 height 27
select select "object:6204"
click at [504, 611] on select "All Contacts Clients Do Not Send duplicate spouse (for b-day only) Holiday Only…" at bounding box center [868, 625] width 729 height 27
click at [585, 668] on div "Add to Group" at bounding box center [617, 669] width 226 height 35
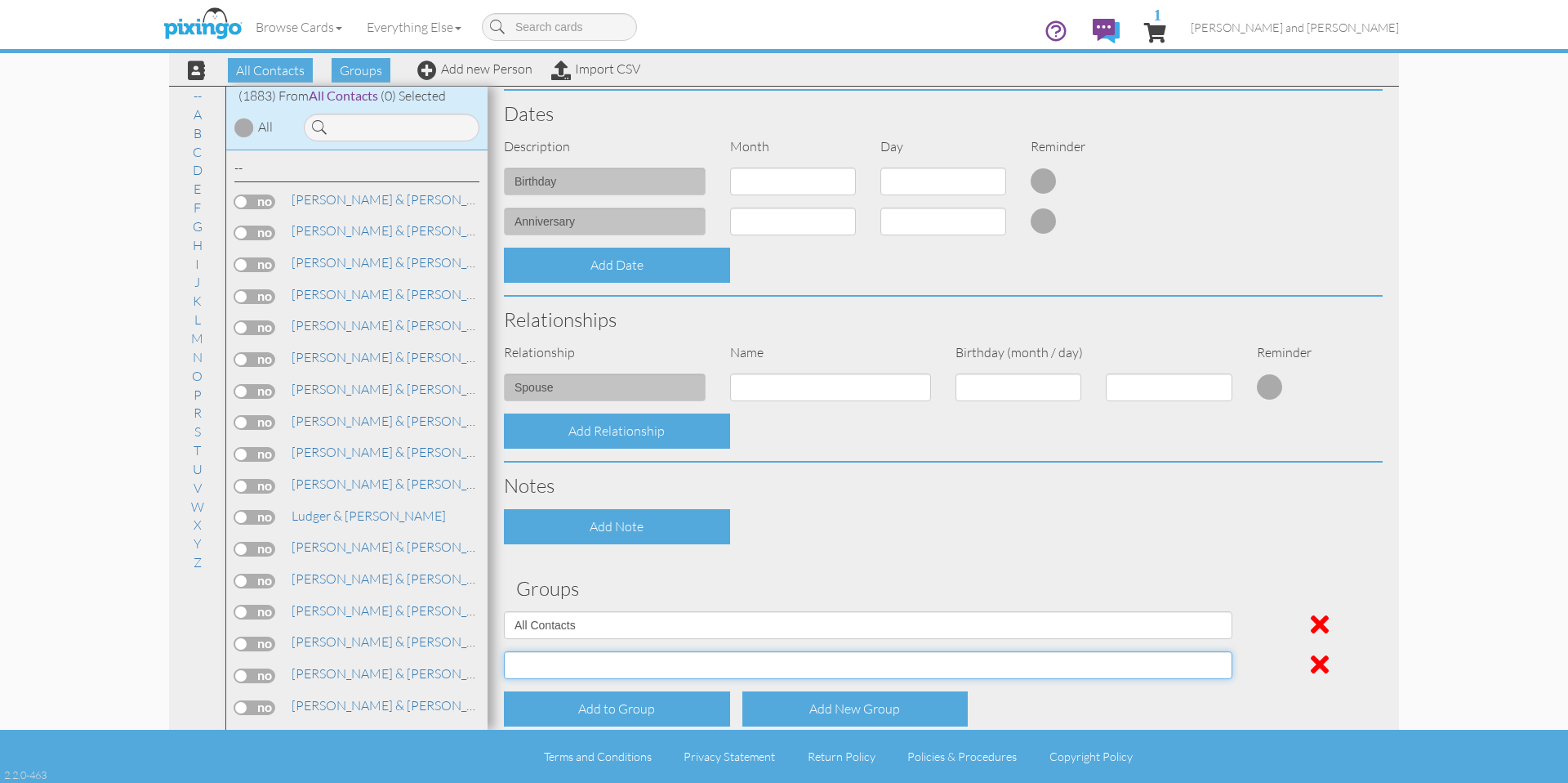
click at [587, 667] on select "All Contacts Clients Do Not Send duplicate spouse (for b-day only) Holiday Only…" at bounding box center [868, 665] width 729 height 27
select select "object:6209"
click at [504, 651] on select "All Contacts Clients Do Not Send duplicate spouse (for b-day only) Holiday Only…" at bounding box center [868, 665] width 729 height 27
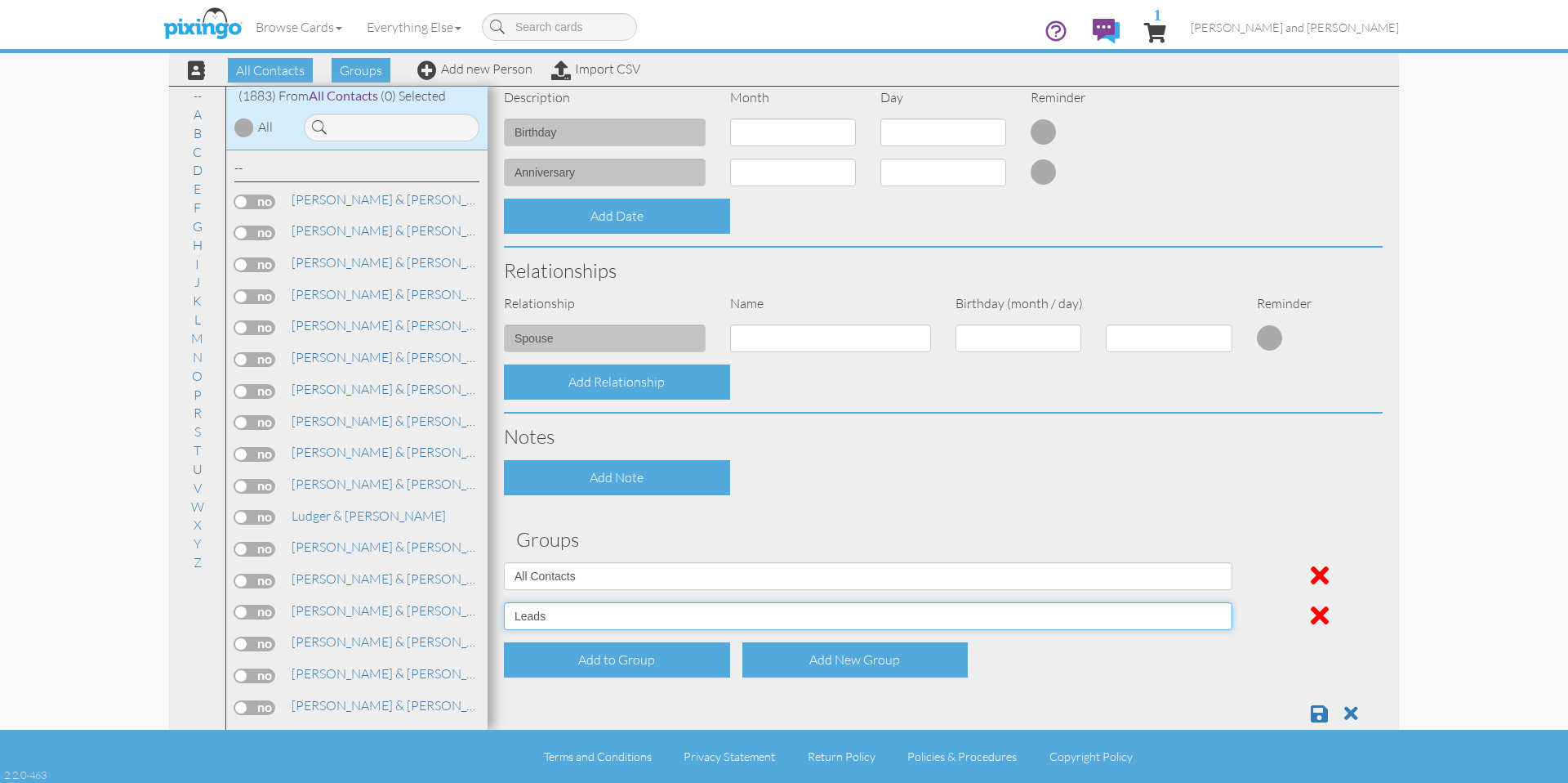
scroll to position [492, 0]
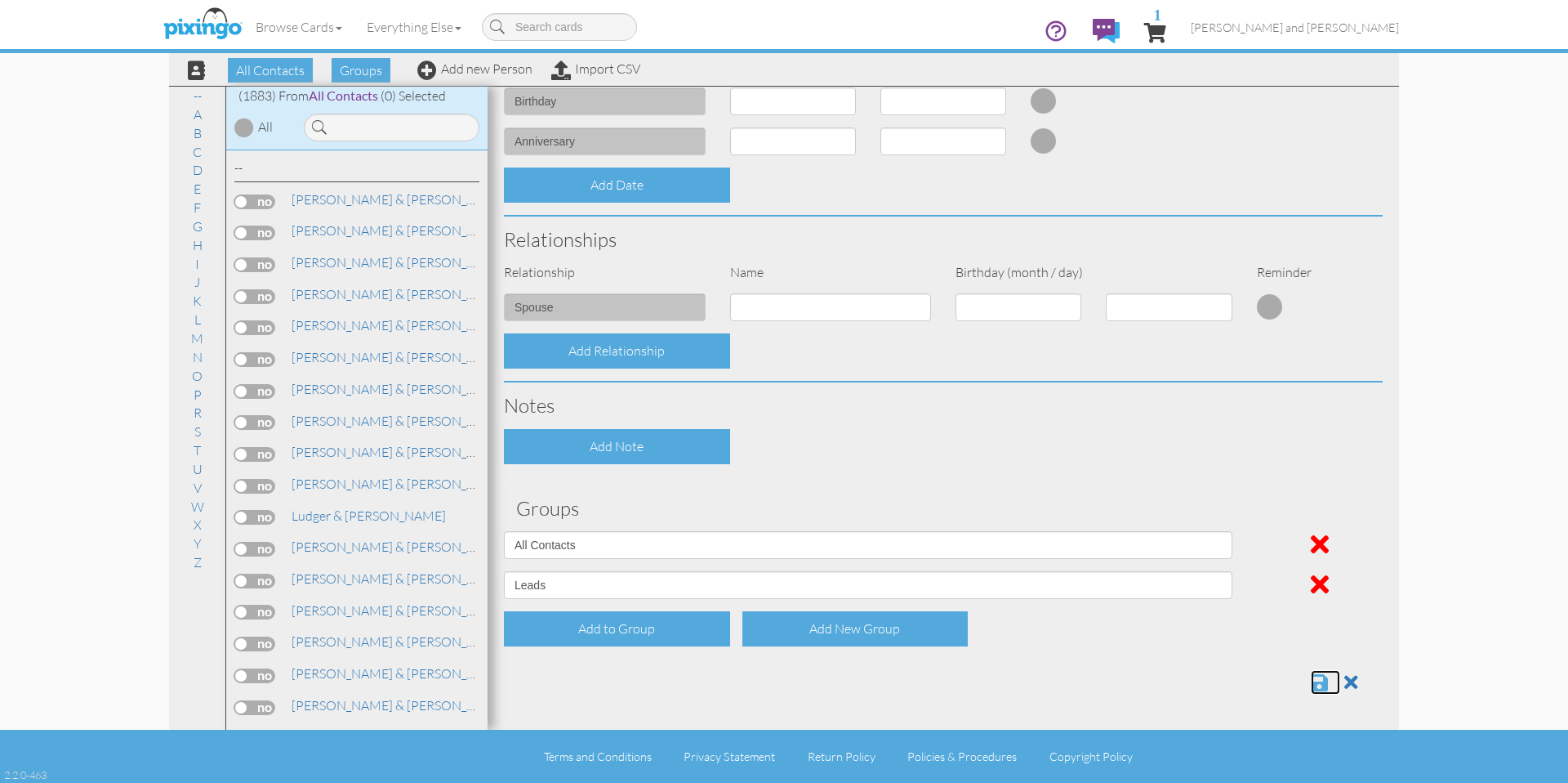
click at [1311, 680] on span at bounding box center [1319, 682] width 17 height 20
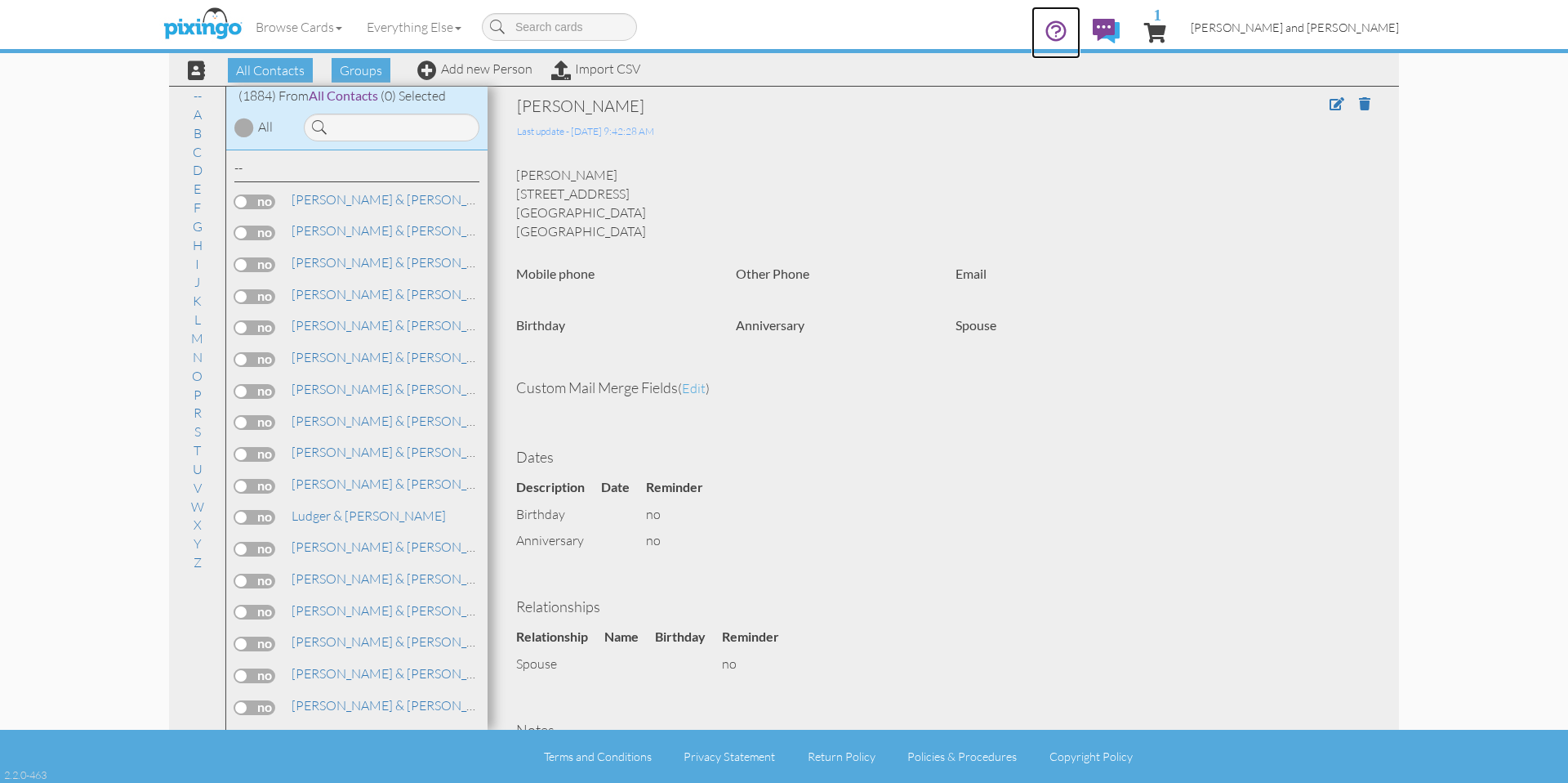
drag, startPoint x: 1132, startPoint y: 30, endPoint x: 1316, endPoint y: 31, distance: 184.0
